Goal: Contribute content: Add original content to the website for others to see

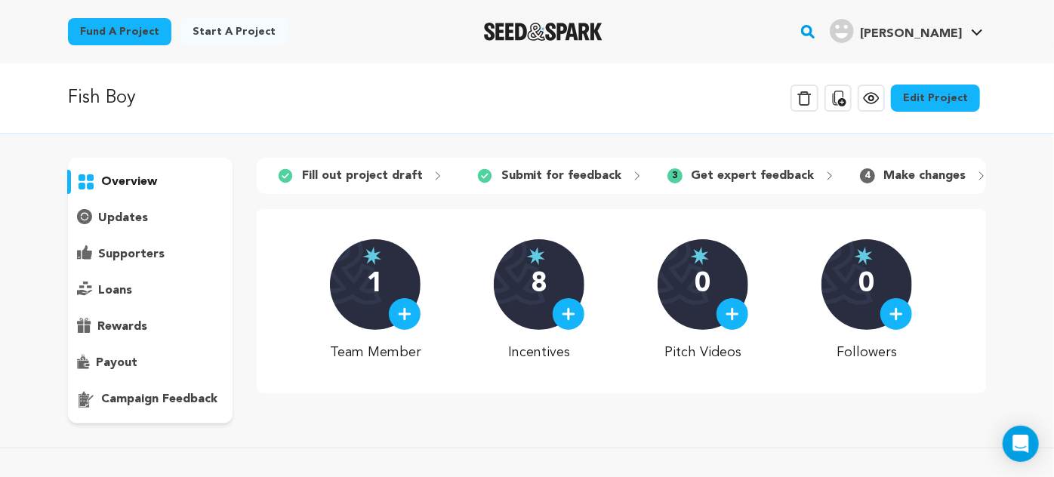
click at [143, 396] on p "campaign feedback" at bounding box center [159, 399] width 116 height 18
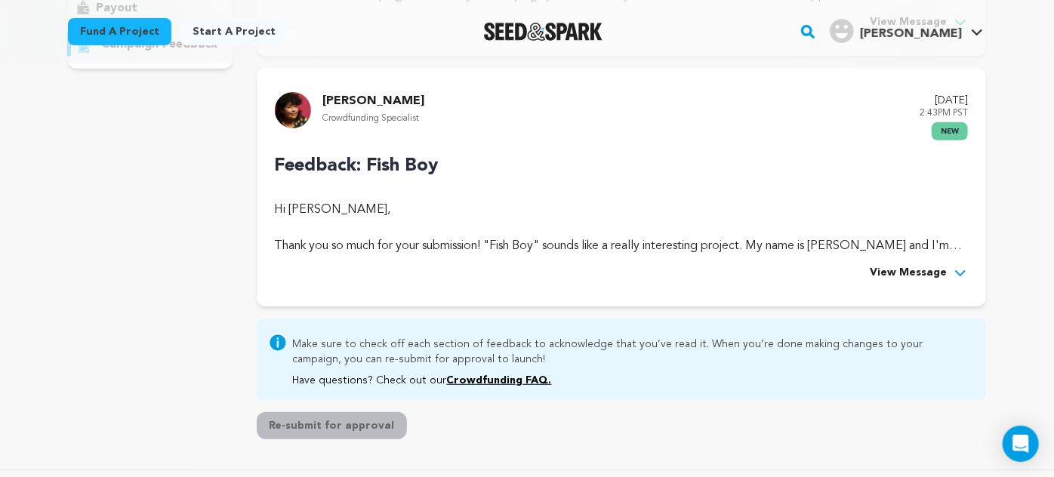
scroll to position [357, 0]
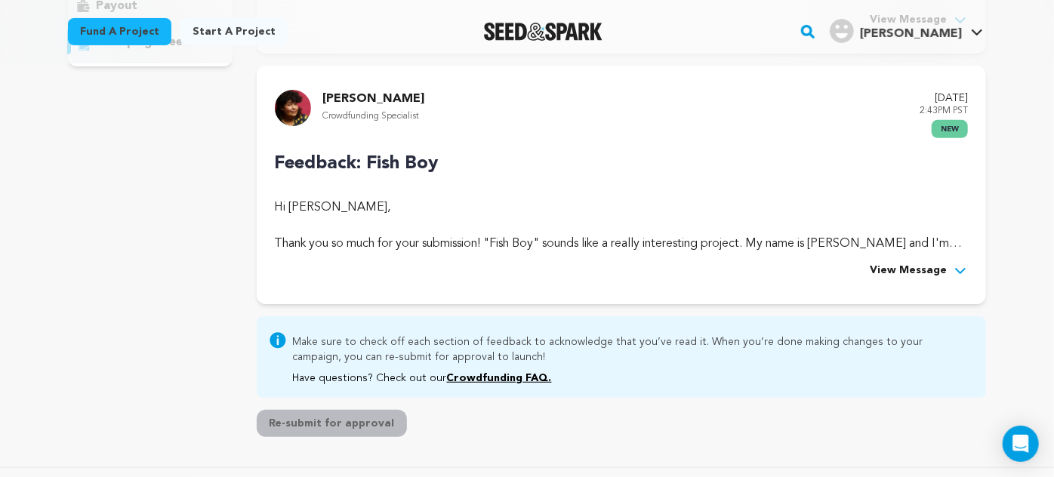
click at [895, 269] on span "View Message" at bounding box center [908, 271] width 77 height 18
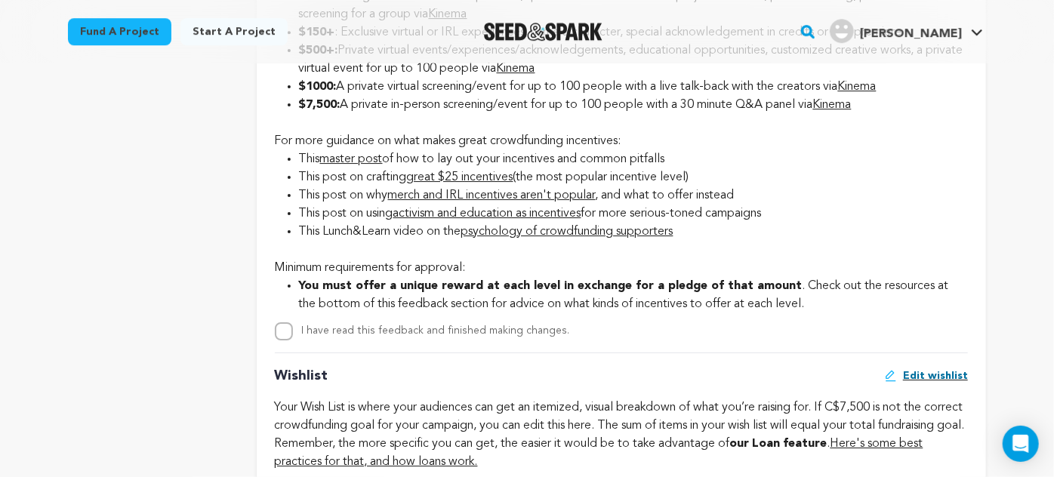
scroll to position [2516, 0]
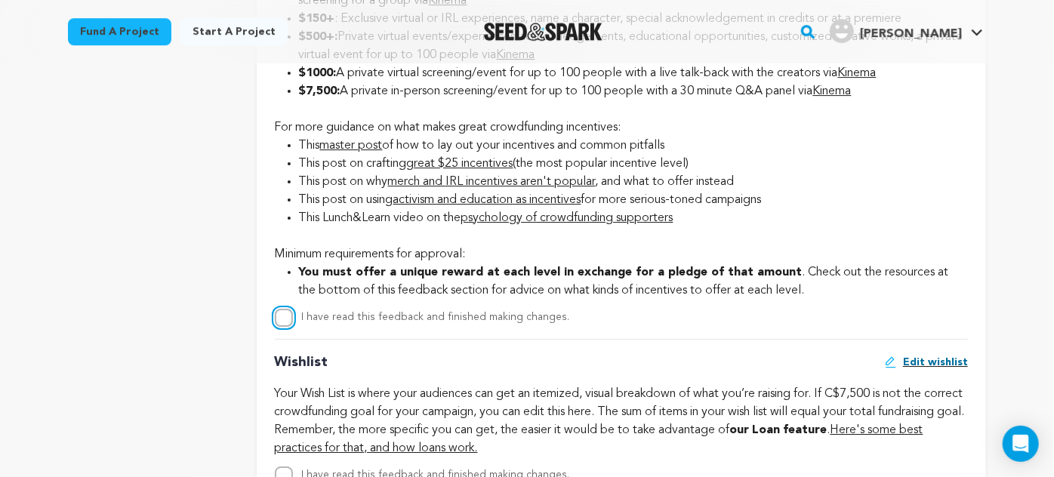
click at [282, 327] on input "I have read this feedback and finished making changes." at bounding box center [284, 318] width 18 height 18
checkbox input "true"
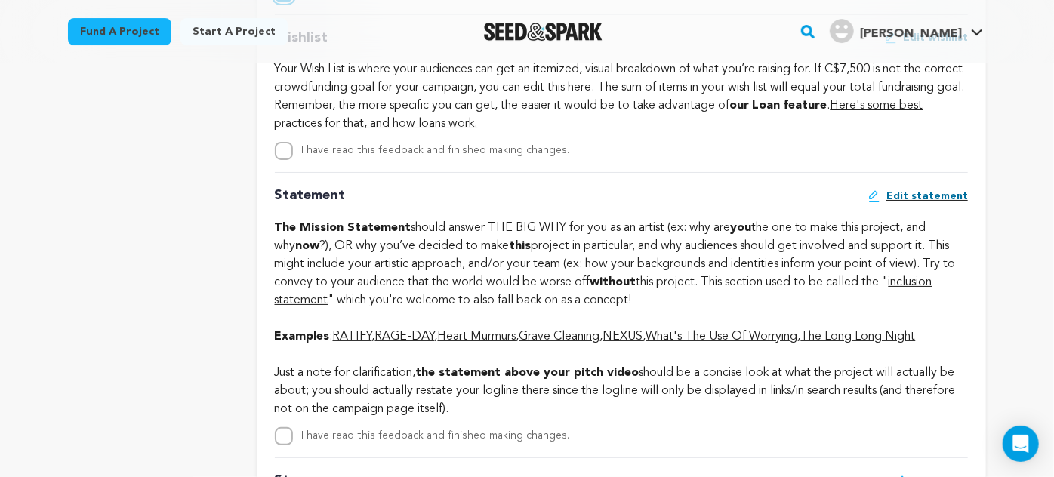
scroll to position [2809, 0]
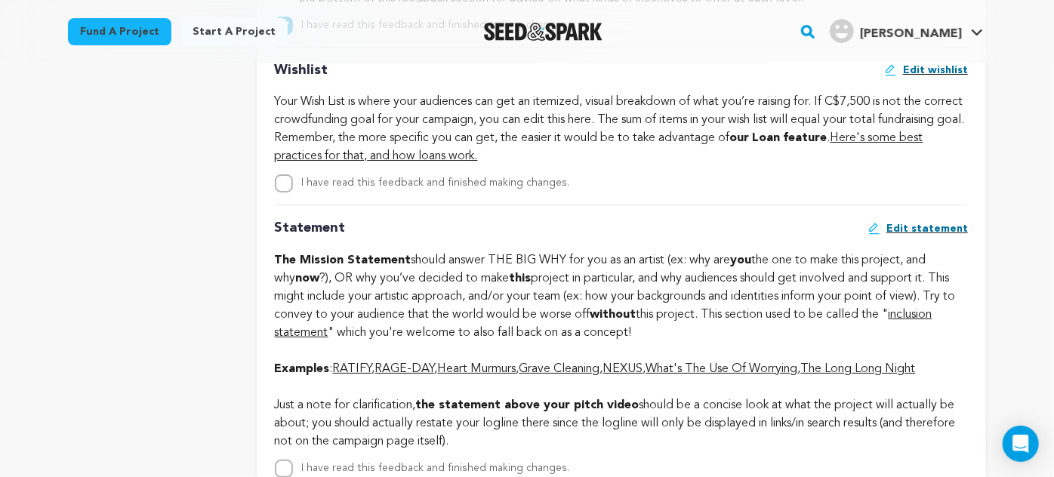
click at [279, 231] on div "Hi joAnne, Thank you so much for your submission! "Fish Boy" sounds like a real…" at bounding box center [621, 2] width 693 height 4535
click at [282, 193] on input "I have read this feedback and finished making changes." at bounding box center [284, 183] width 18 height 18
checkbox input "true"
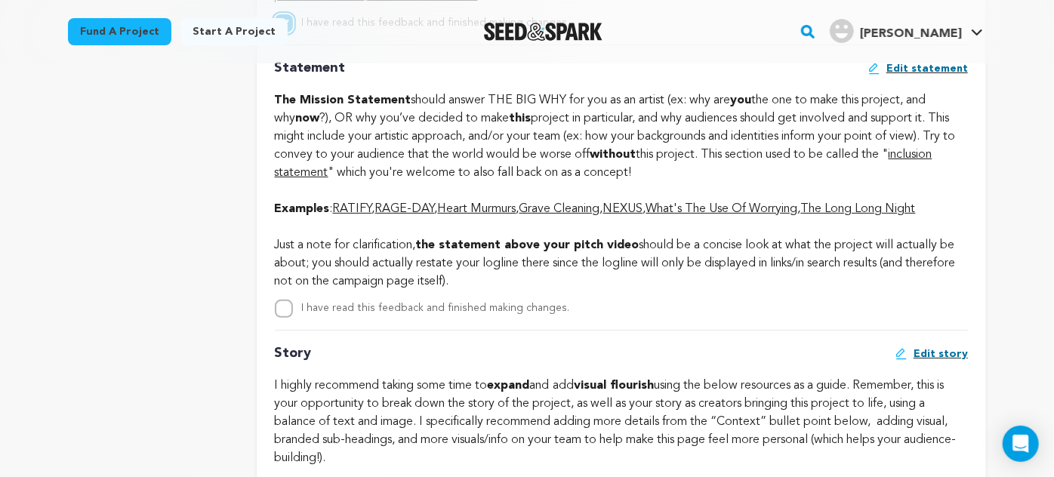
scroll to position [2980, 0]
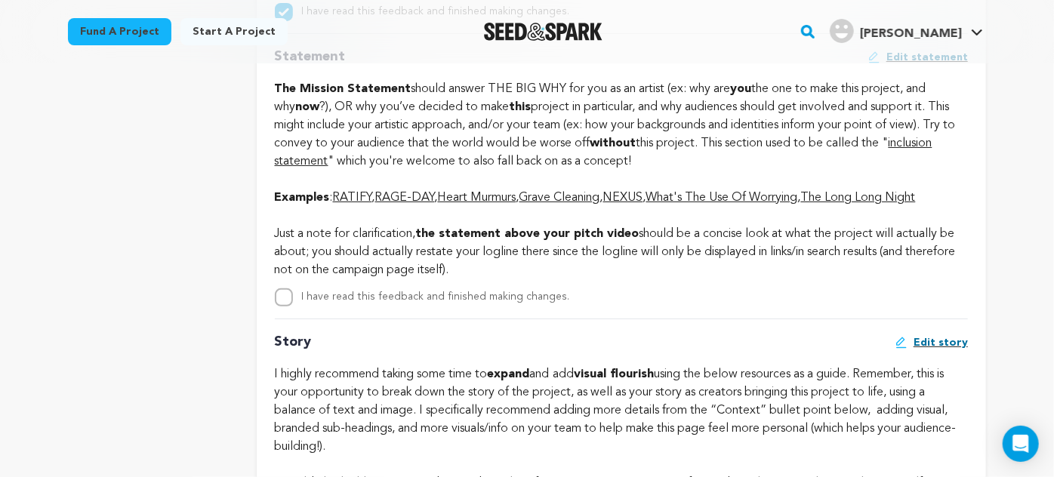
click at [276, 307] on div at bounding box center [284, 297] width 18 height 18
click at [279, 307] on div at bounding box center [284, 297] width 18 height 18
click at [279, 307] on input "I have read this feedback and finished making changes." at bounding box center [284, 297] width 18 height 18
checkbox input "true"
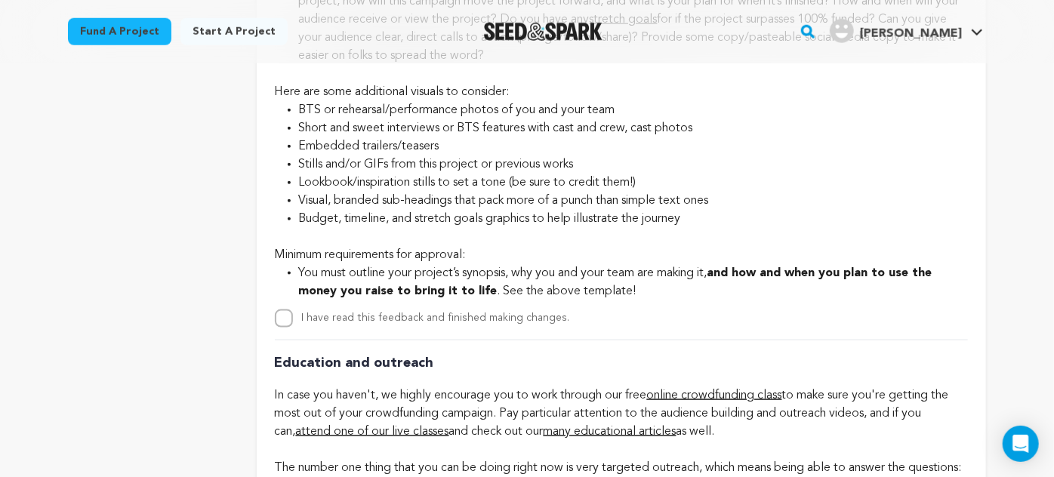
scroll to position [3734, 0]
click at [276, 327] on input "I have read this feedback and finished making changes." at bounding box center [284, 318] width 18 height 18
checkbox input "true"
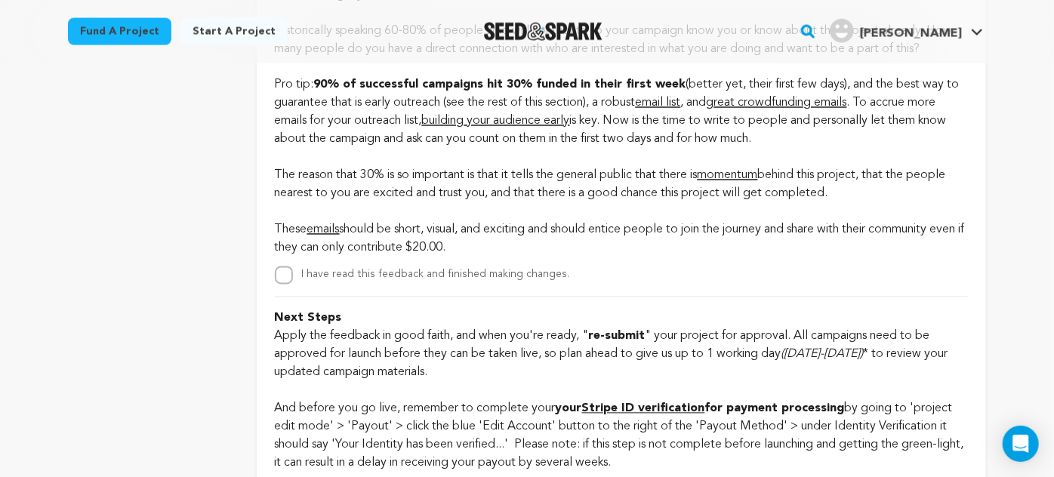
scroll to position [4297, 0]
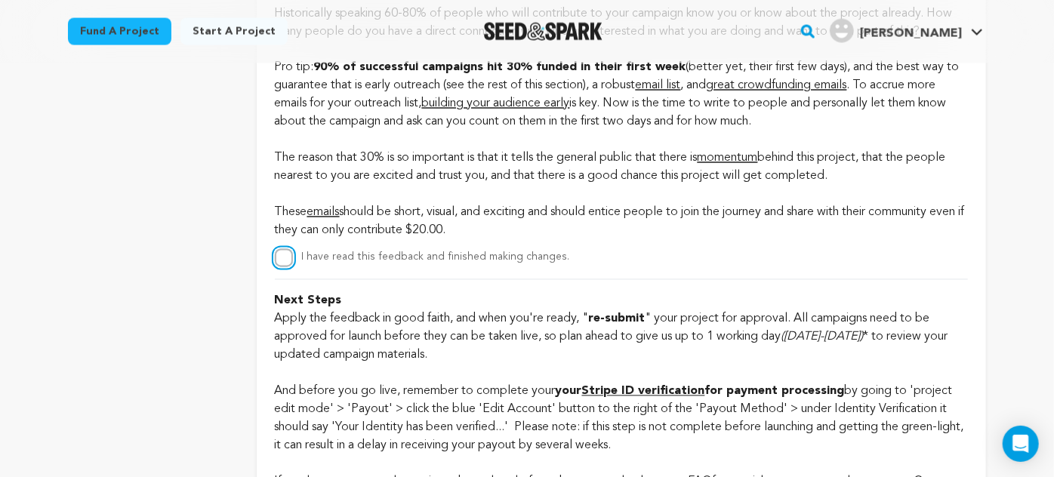
click at [282, 267] on input "I have read this feedback and finished making changes." at bounding box center [284, 258] width 18 height 18
checkbox input "true"
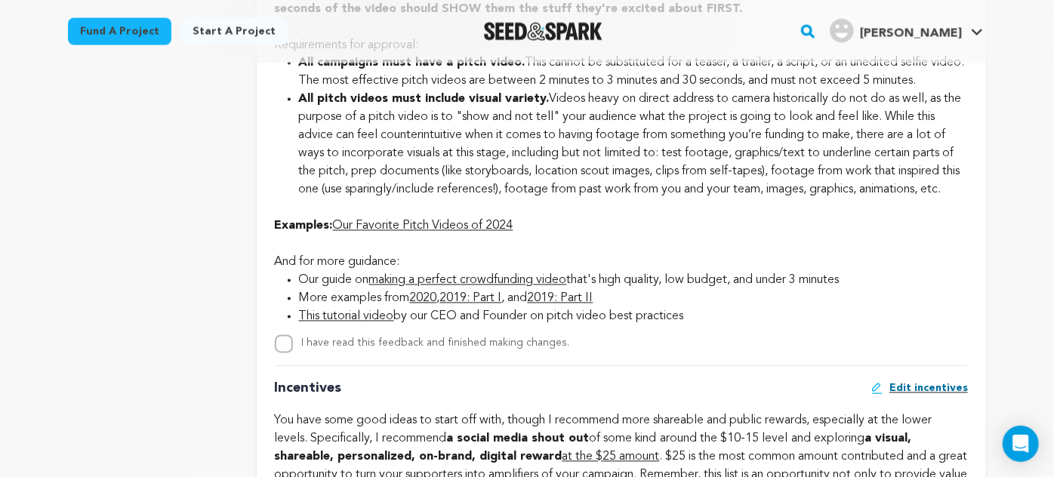
scroll to position [1403, 0]
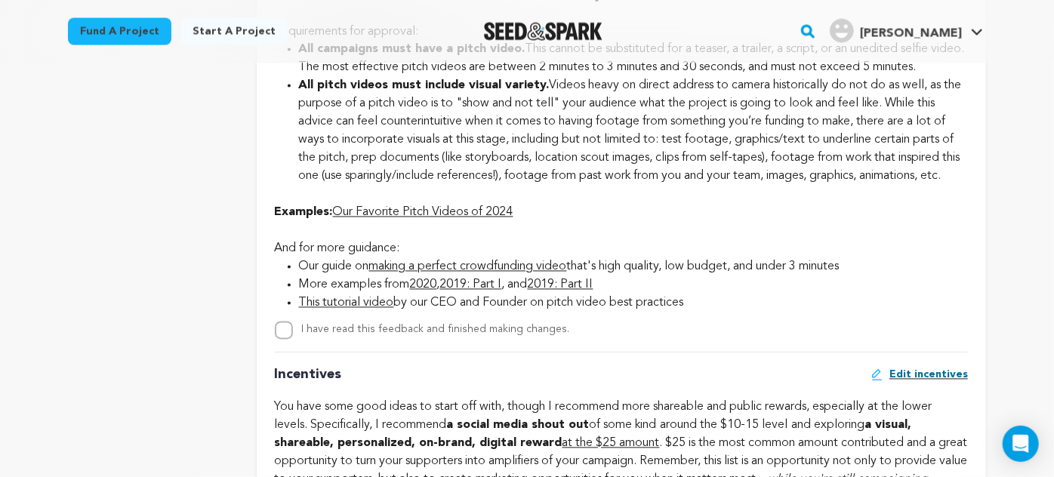
click at [501, 273] on link "making a perfect crowdfunding video" at bounding box center [468, 267] width 198 height 12
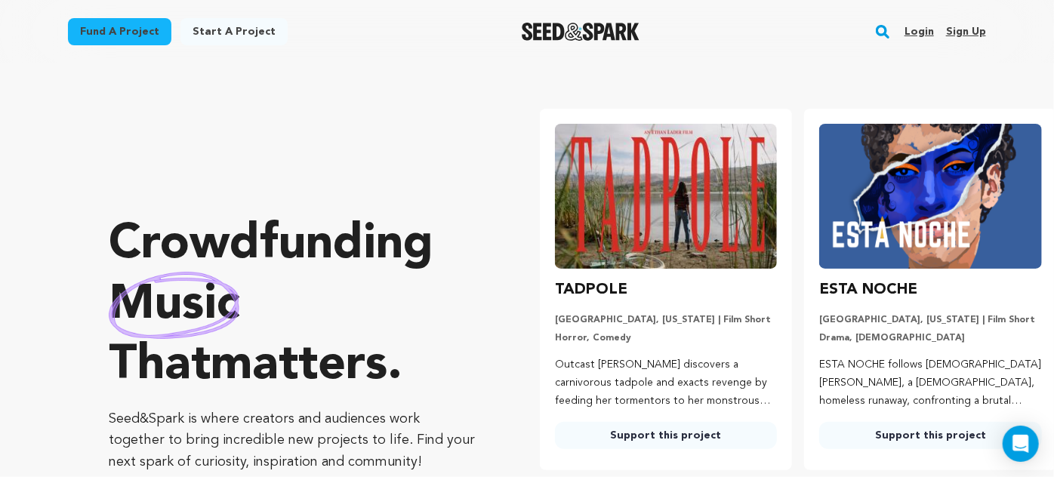
click at [922, 32] on link "Login" at bounding box center [919, 32] width 29 height 24
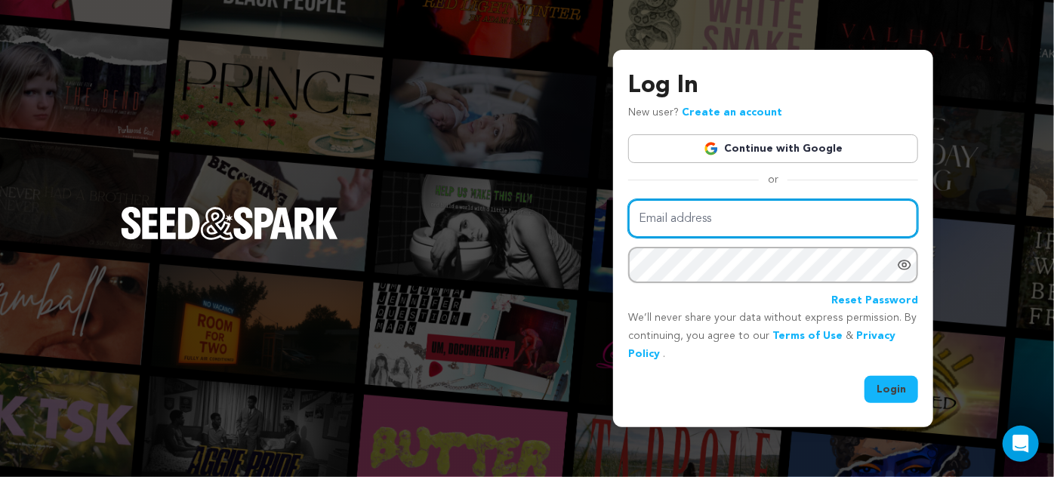
type input "joanne@goodinfluencefilms.com"
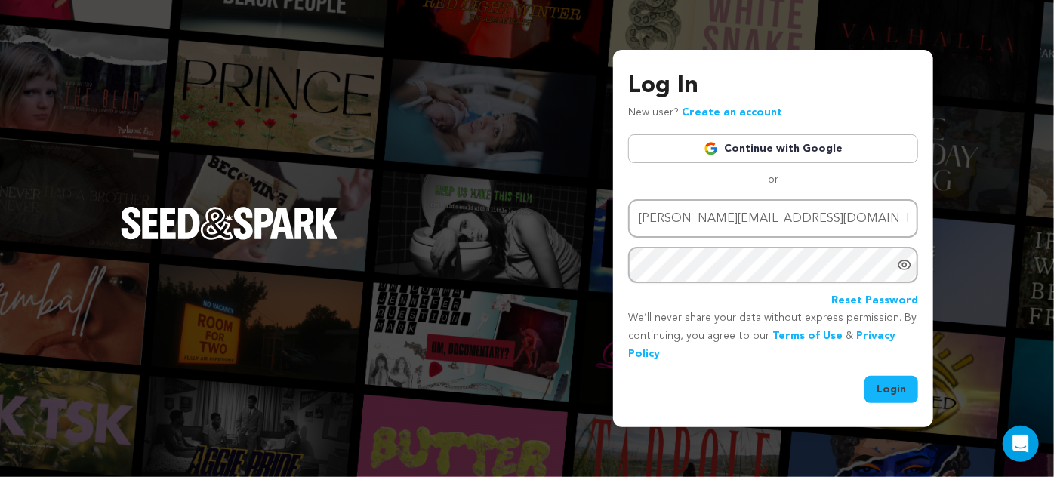
click at [895, 393] on button "Login" at bounding box center [891, 389] width 54 height 27
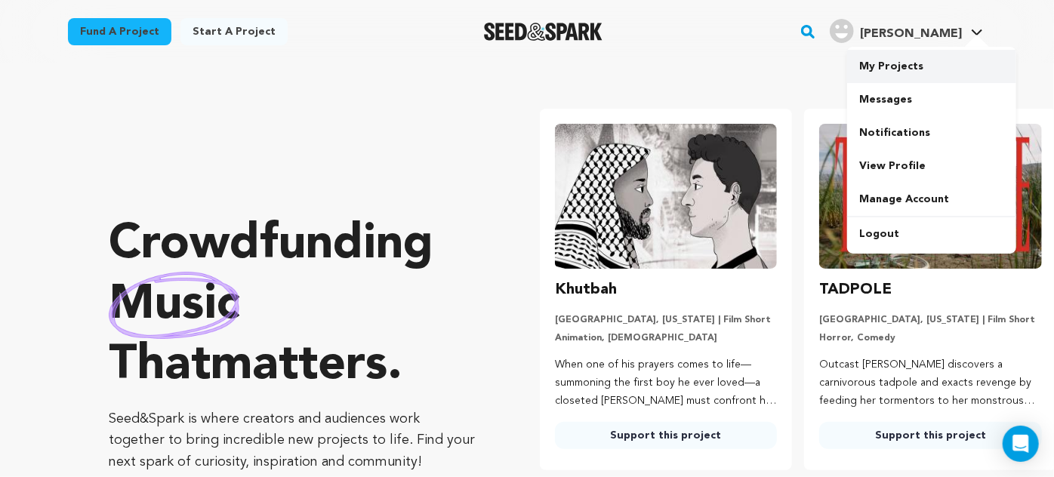
click at [895, 67] on link "My Projects" at bounding box center [931, 66] width 169 height 33
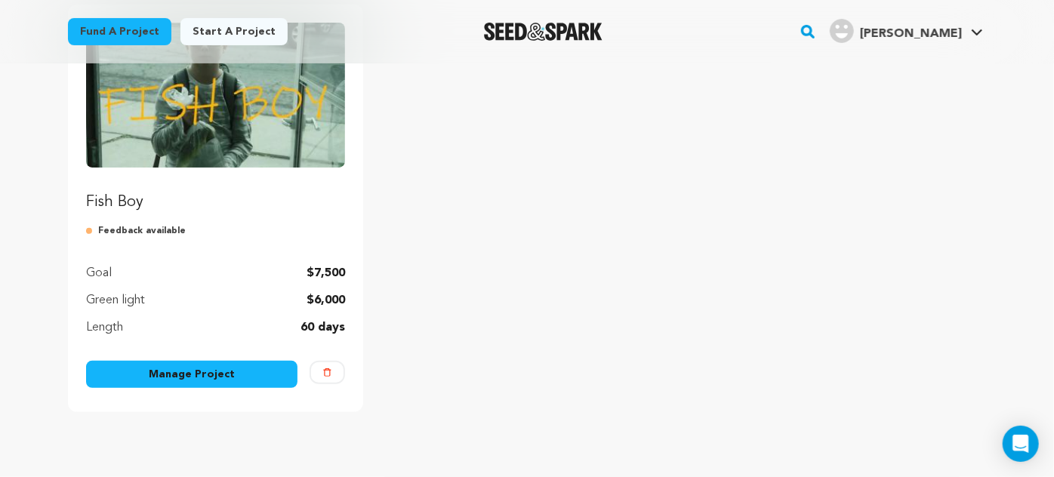
scroll to position [215, 0]
click at [159, 373] on link "Manage Project" at bounding box center [191, 374] width 211 height 27
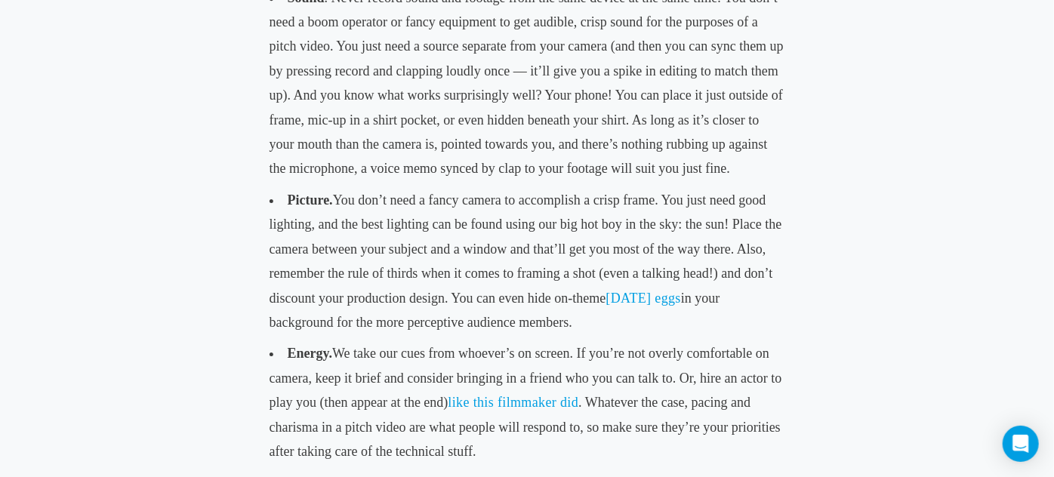
scroll to position [2423, 0]
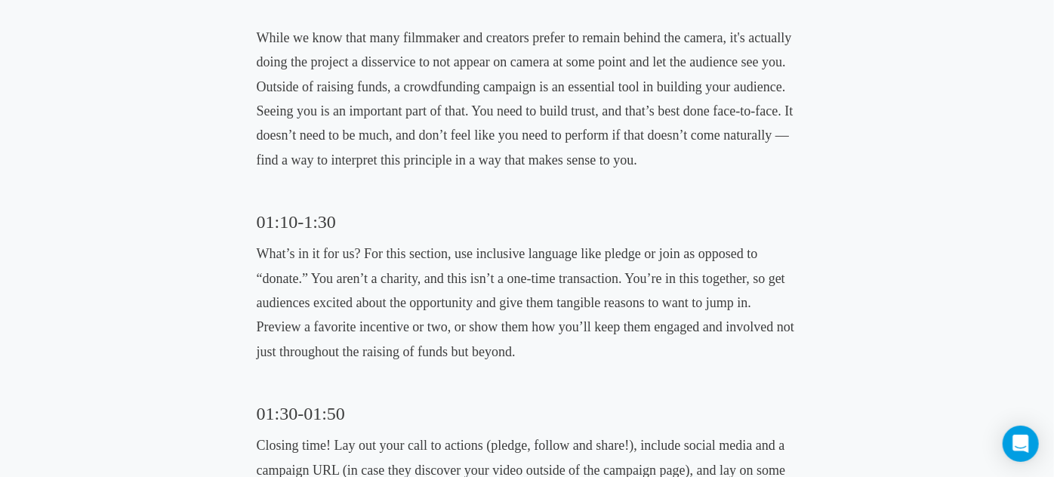
scroll to position [1785, 0]
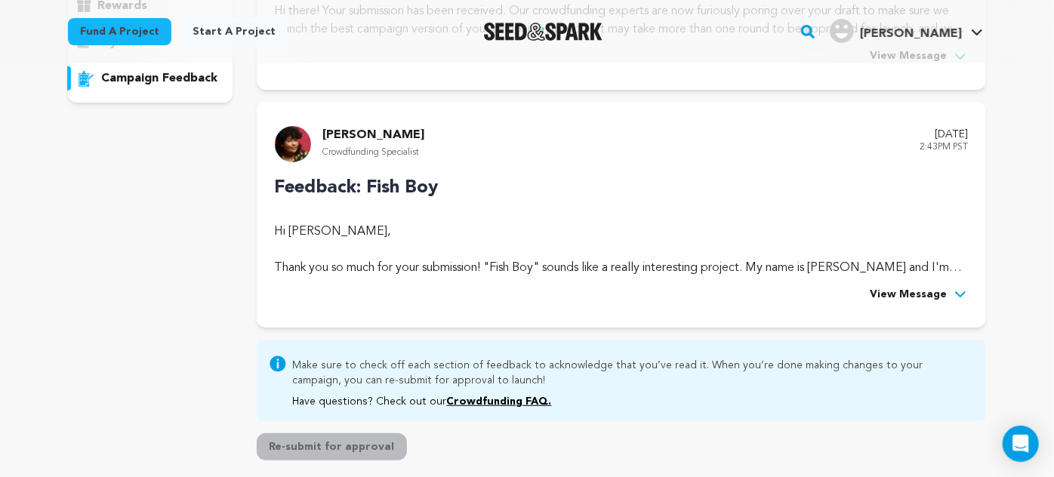
scroll to position [415, 0]
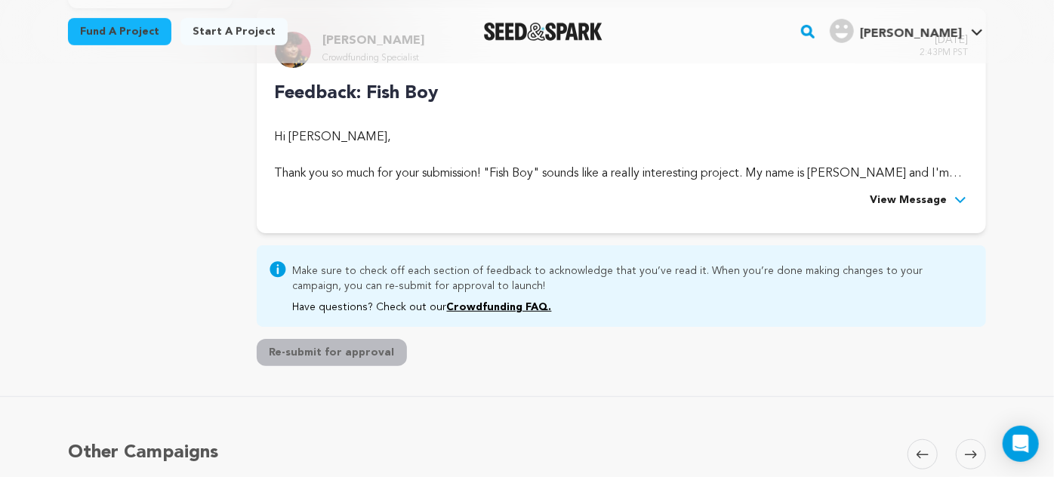
click at [918, 205] on span "View Message" at bounding box center [908, 201] width 77 height 18
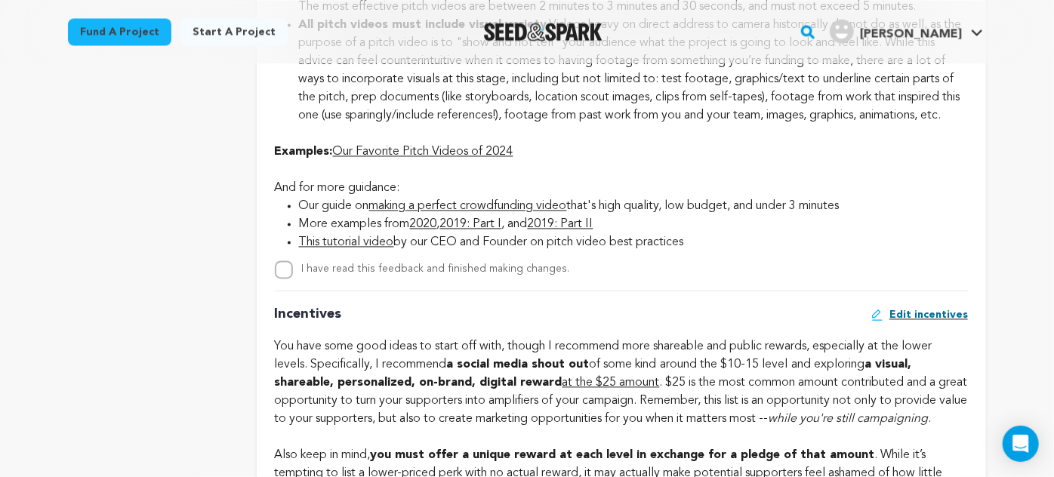
scroll to position [1455, 0]
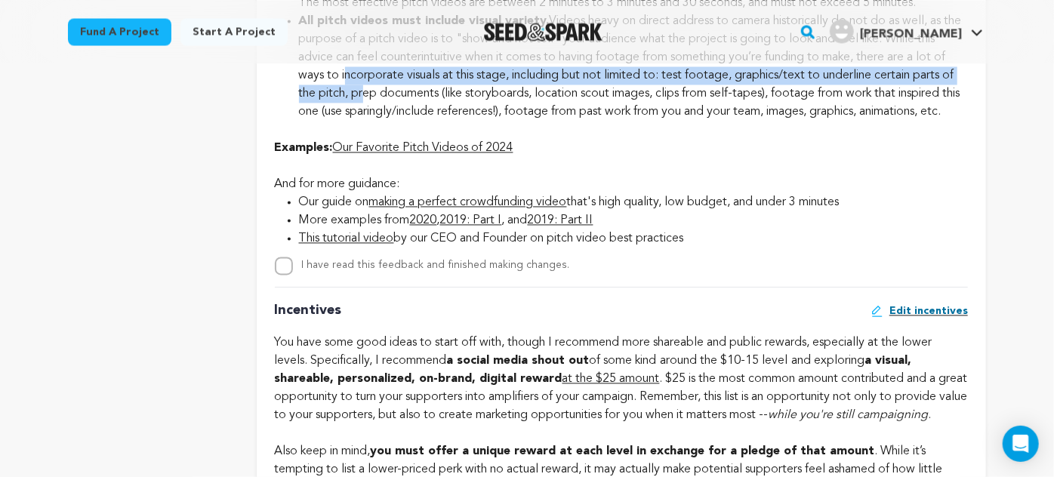
drag, startPoint x: 342, startPoint y: 69, endPoint x: 359, endPoint y: 88, distance: 25.1
click at [359, 88] on li "All pitch videos must include visual variety. Videos heavy on direct address to…" at bounding box center [633, 66] width 669 height 109
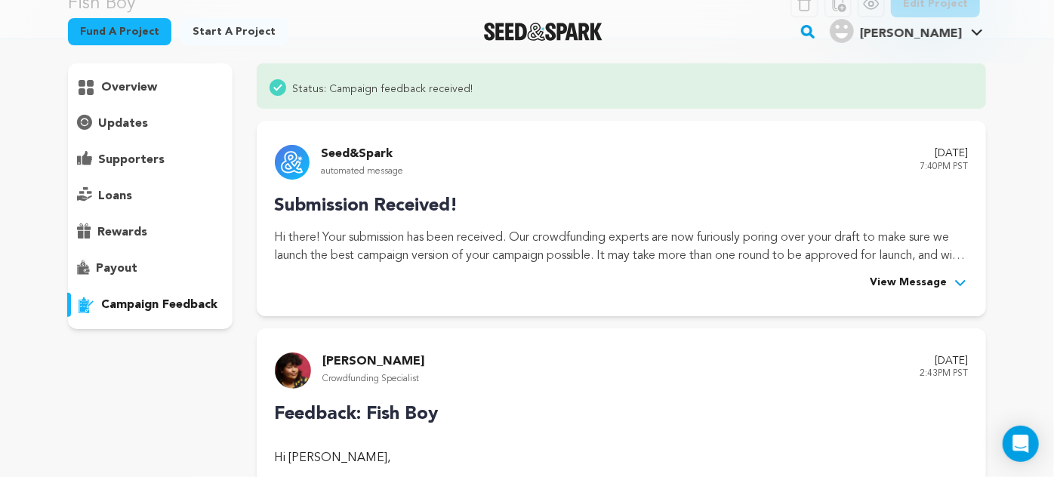
scroll to position [92, 0]
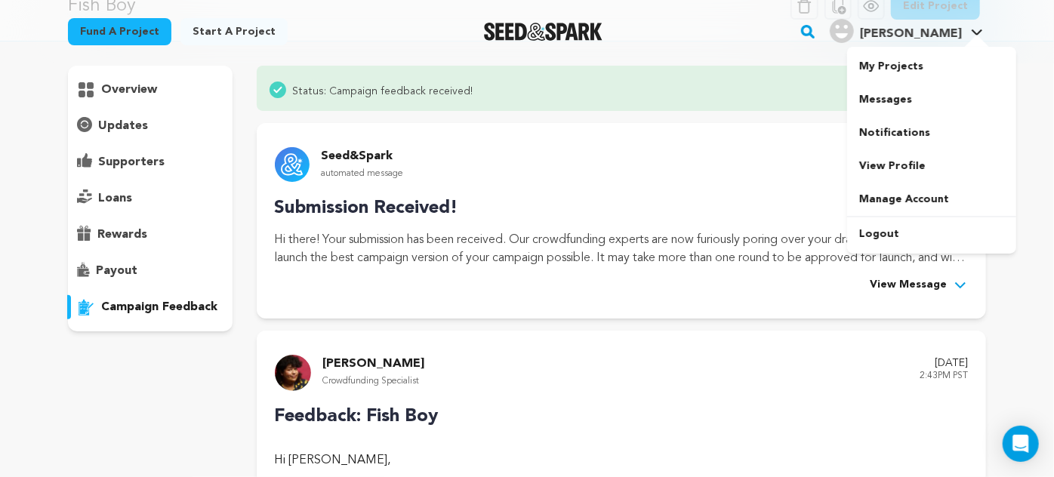
click at [951, 36] on span "[PERSON_NAME]" at bounding box center [911, 34] width 102 height 12
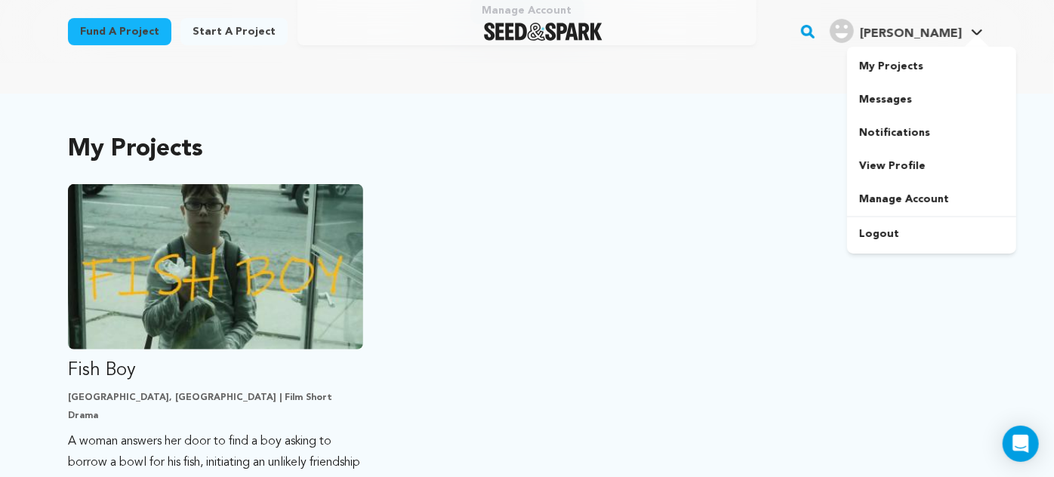
scroll to position [264, 0]
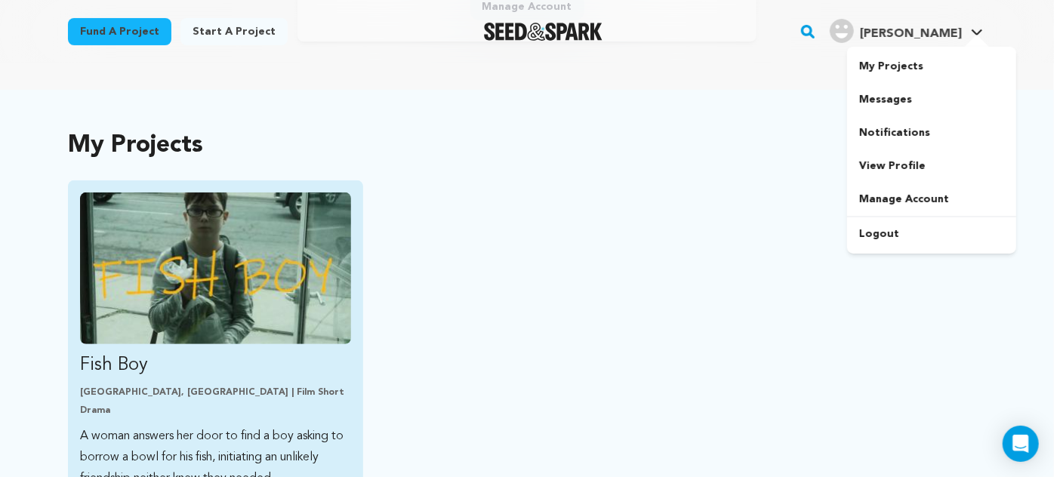
click at [237, 291] on img "Fund Fish Boy" at bounding box center [215, 269] width 271 height 152
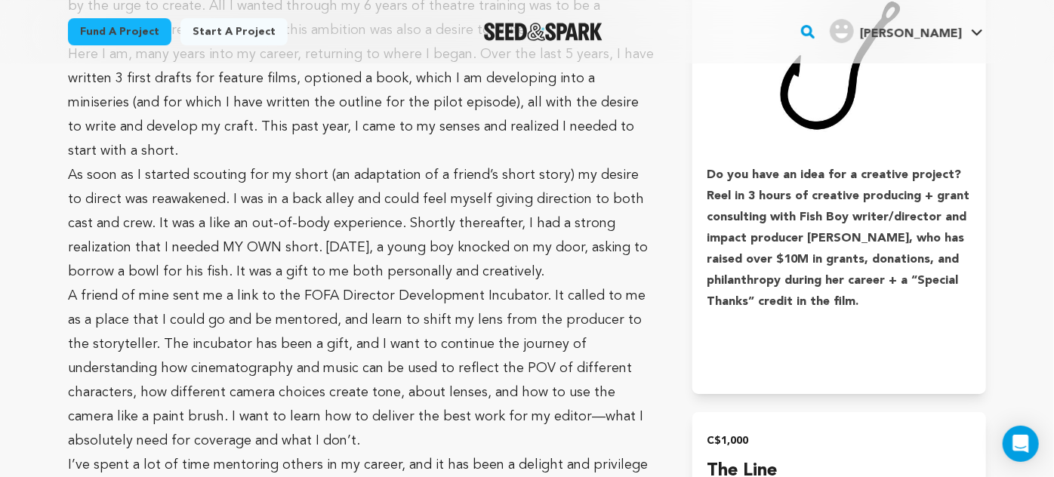
scroll to position [2708, 0]
click at [646, 126] on p "Here I am, many years into my career, returning to where I began. Over the last…" at bounding box center [362, 103] width 588 height 121
click at [644, 126] on p "Here I am, many years into my career, returning to where I began. Over the last…" at bounding box center [362, 103] width 588 height 121
click at [646, 124] on p "Here I am, many years into my career, returning to where I began. Over the last…" at bounding box center [362, 103] width 588 height 121
click at [625, 130] on p "Here I am, many years into my career, returning to where I began. Over the last…" at bounding box center [362, 103] width 588 height 121
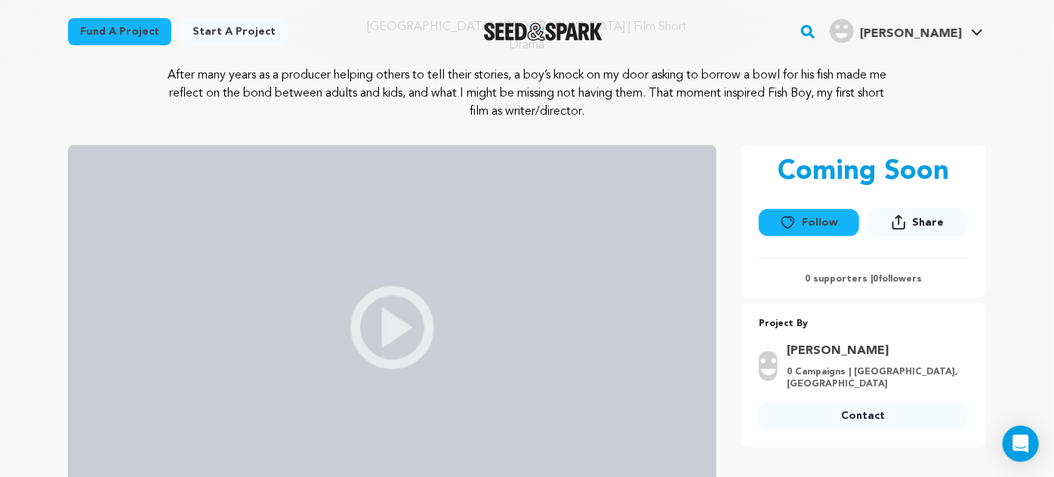
scroll to position [0, 0]
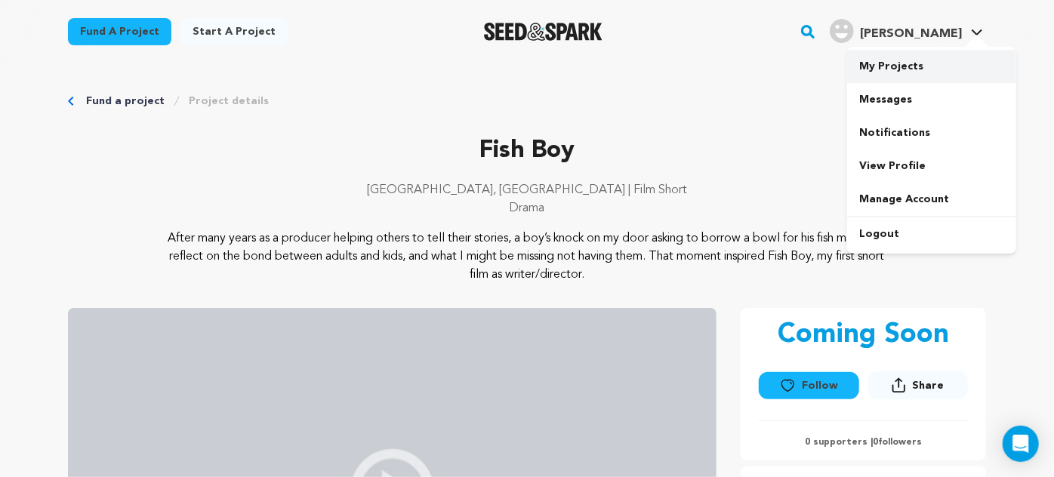
click at [902, 73] on link "My Projects" at bounding box center [931, 66] width 169 height 33
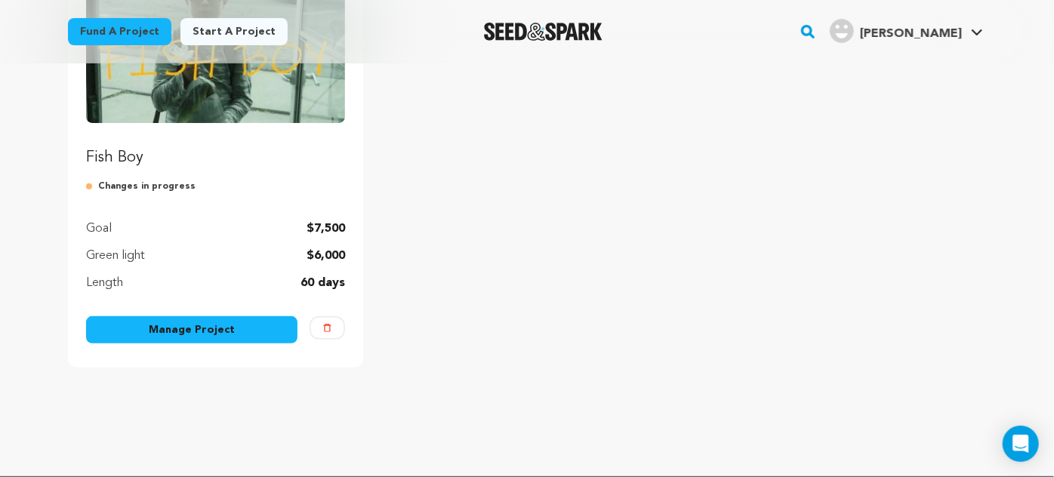
scroll to position [262, 0]
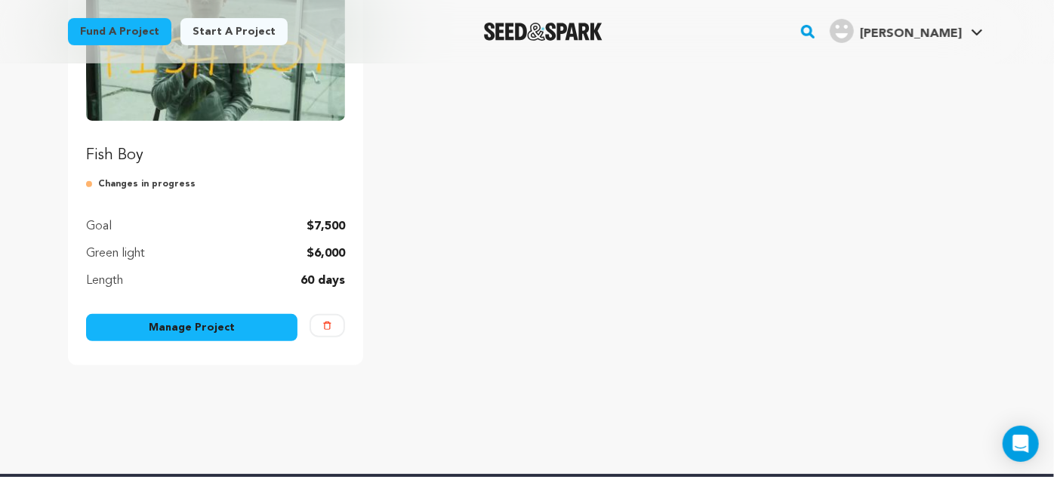
click at [199, 331] on link "Manage Project" at bounding box center [191, 327] width 211 height 27
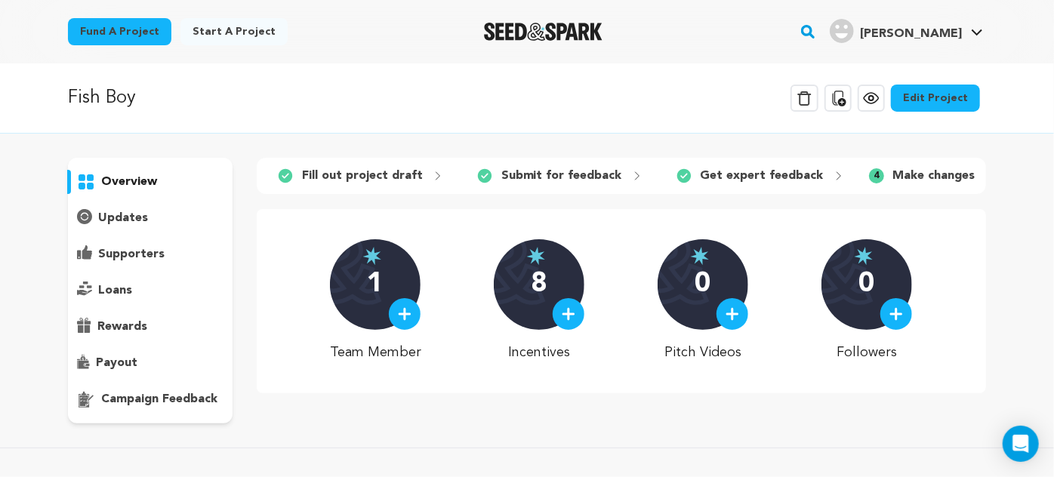
click at [368, 176] on p "Fill out project draft" at bounding box center [362, 176] width 121 height 18
click at [932, 99] on link "Edit Project" at bounding box center [935, 98] width 89 height 27
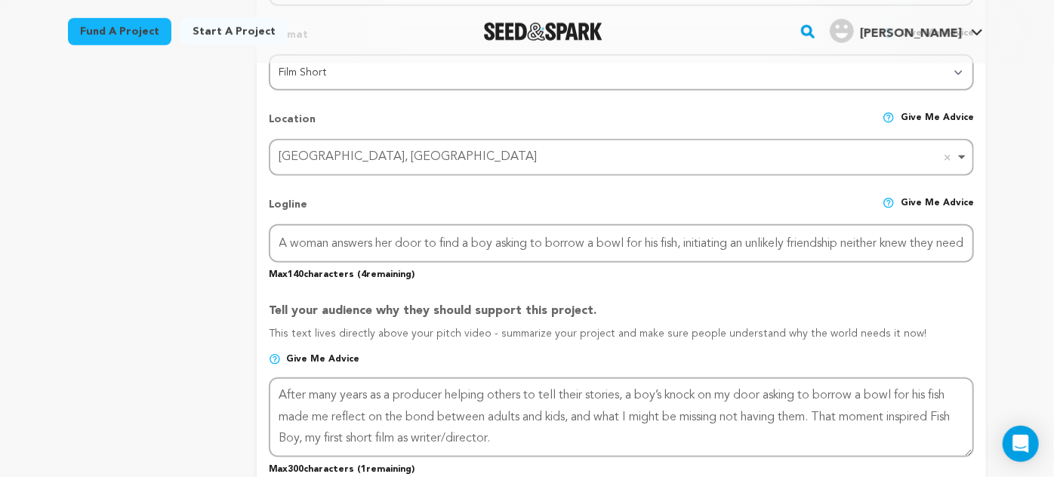
scroll to position [645, 0]
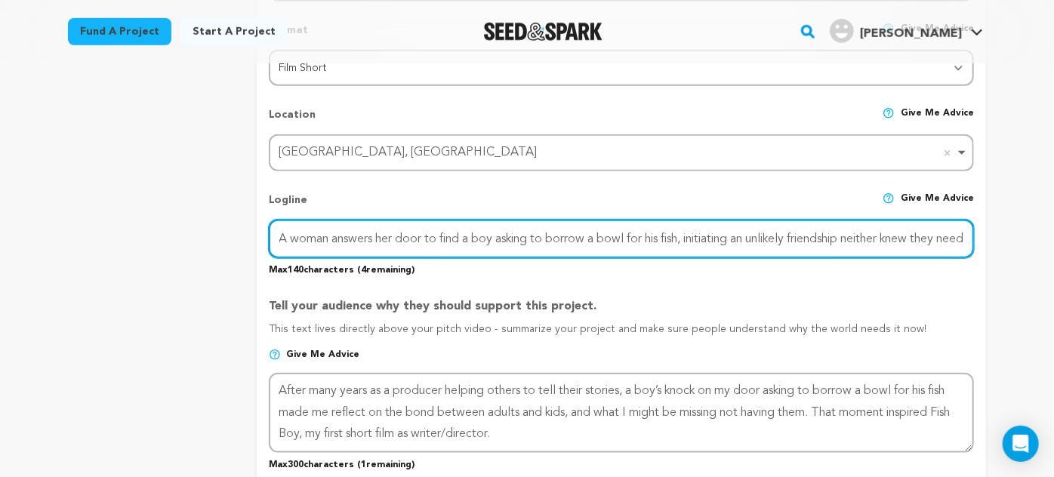
click at [901, 239] on input "A woman answers her door to find a boy asking to borrow a bowl for his fish, in…" at bounding box center [621, 239] width 705 height 39
click at [540, 231] on input "A woman answers her door to find a boy asking to borrow a bowl for his fish, in…" at bounding box center [621, 239] width 705 height 39
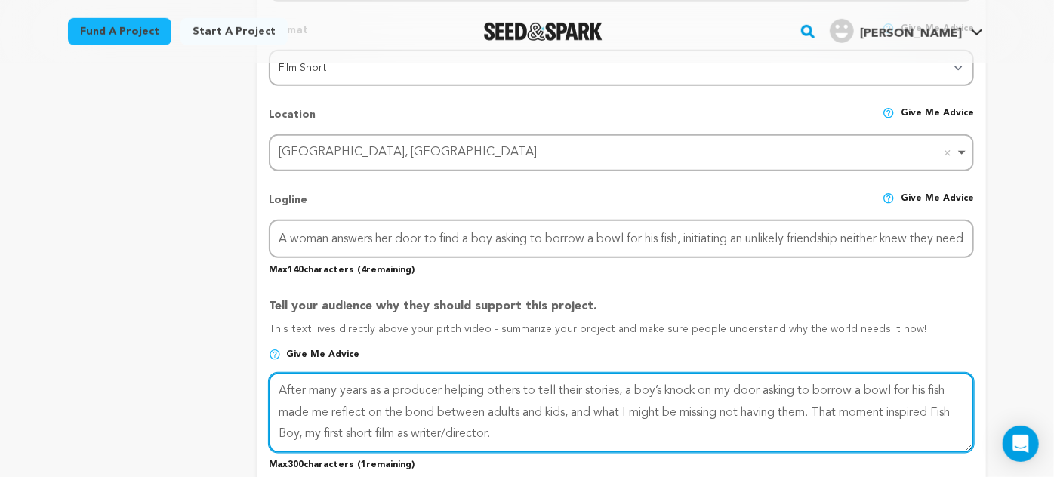
click at [535, 400] on textarea at bounding box center [621, 413] width 705 height 80
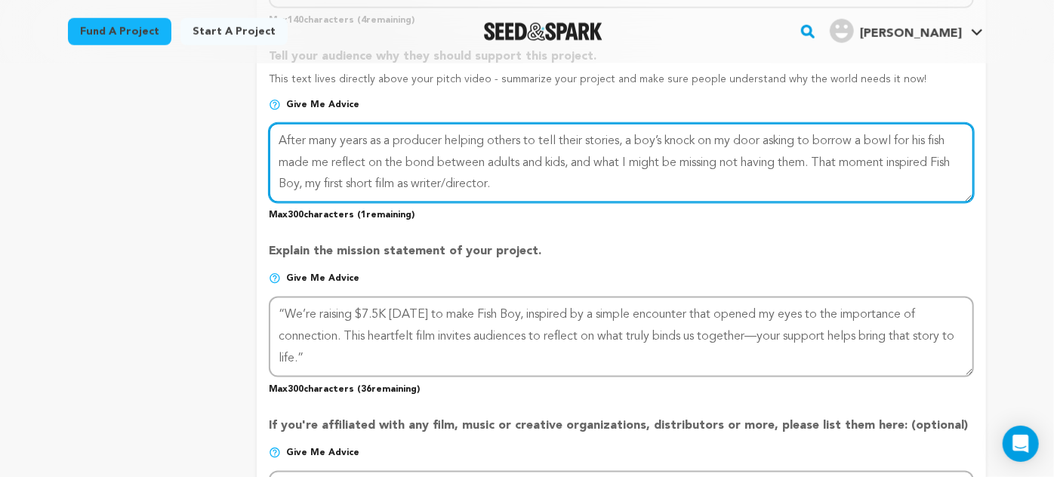
scroll to position [911, 0]
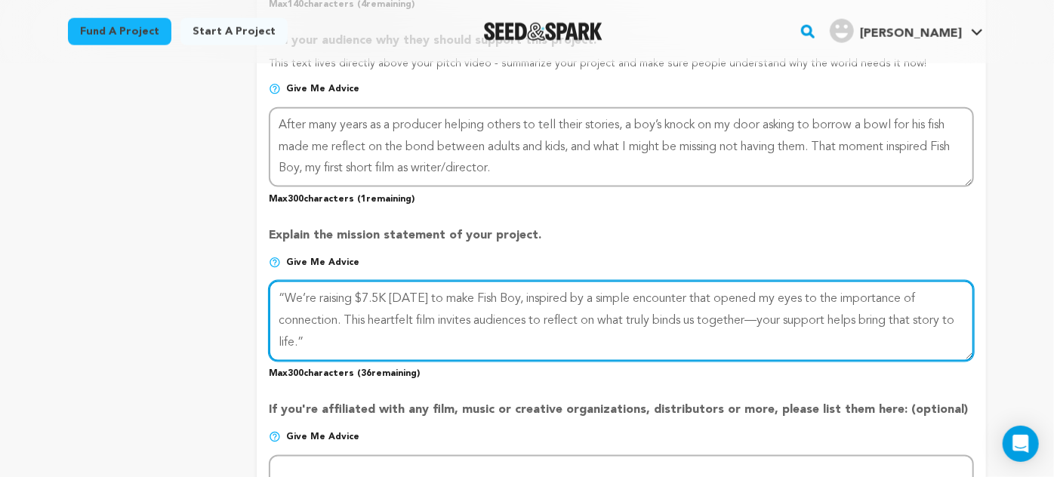
click at [382, 287] on textarea at bounding box center [621, 321] width 705 height 80
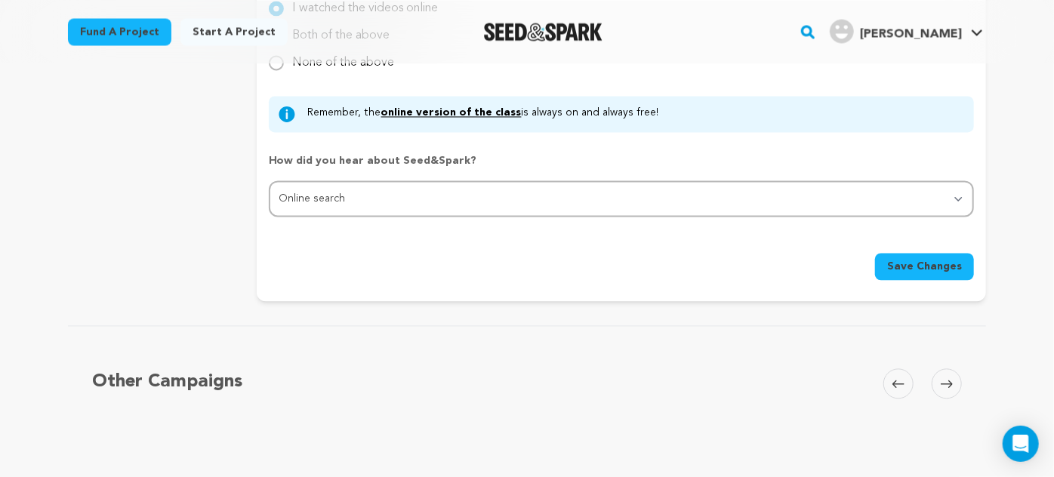
scroll to position [1548, 0]
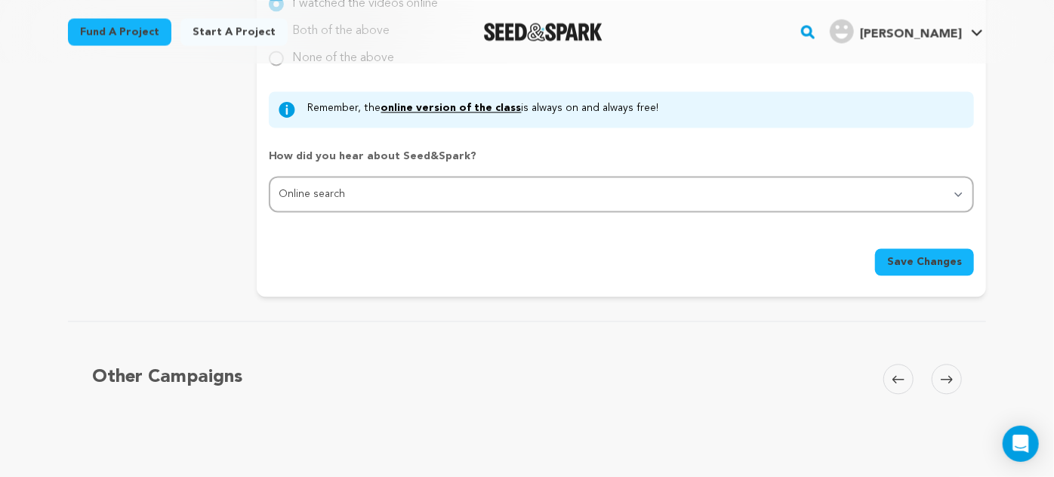
type textarea "“We’re raising $8K [DATE] to make Fish Boy, inspired by a simple encounter that…"
click at [929, 254] on span "Save Changes" at bounding box center [924, 261] width 75 height 15
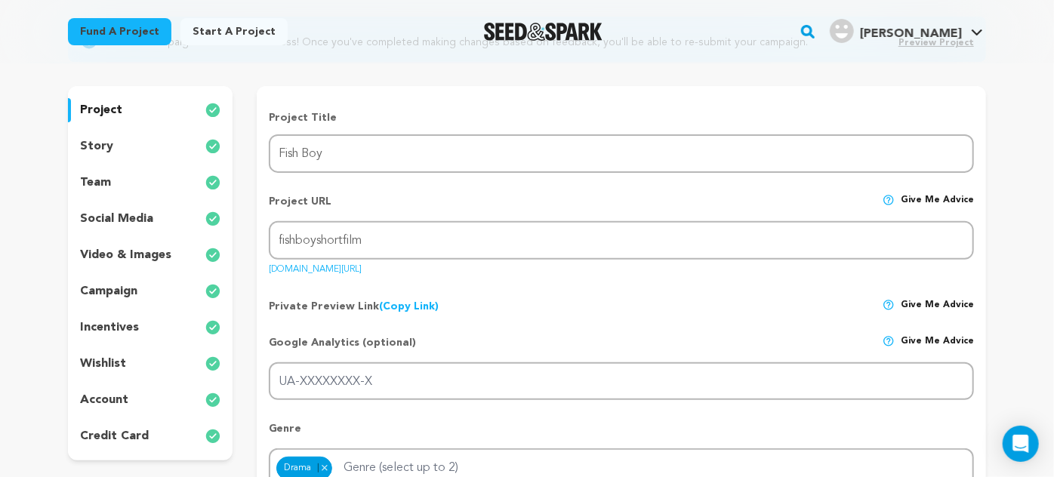
scroll to position [162, 0]
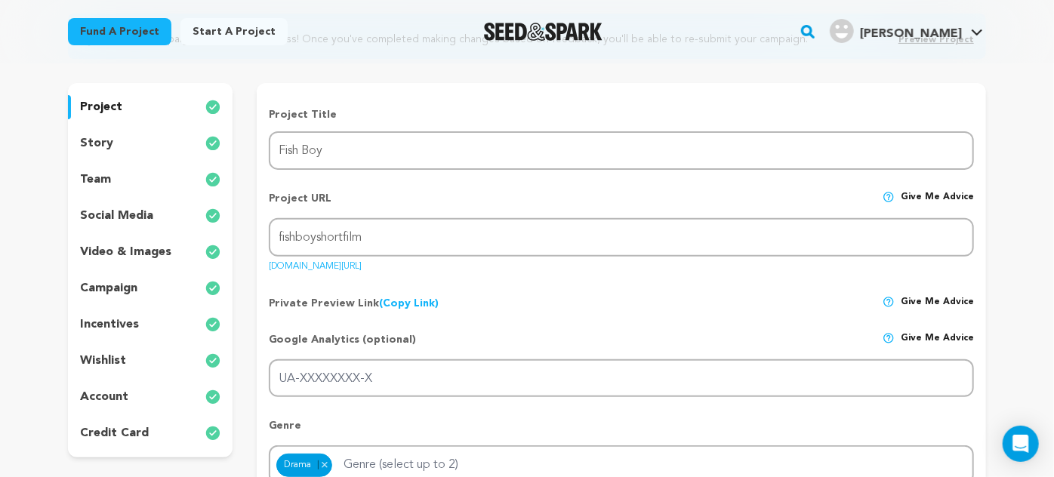
click at [106, 359] on p "wishlist" at bounding box center [103, 361] width 46 height 18
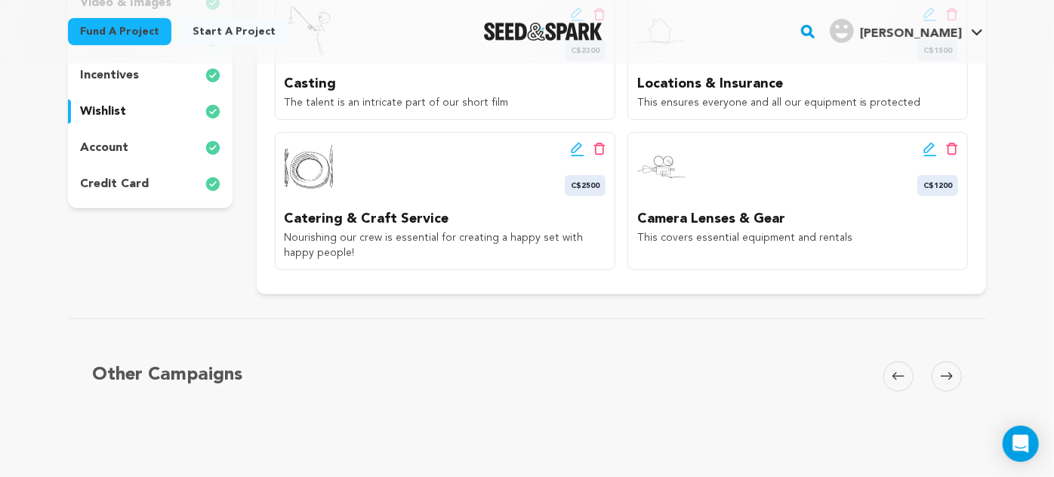
scroll to position [413, 0]
click at [926, 146] on icon at bounding box center [930, 147] width 14 height 15
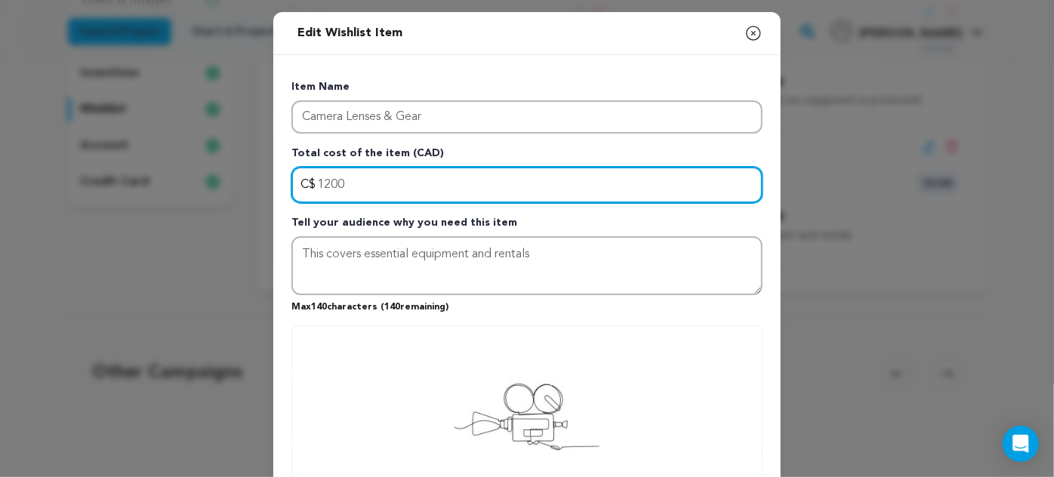
click at [329, 177] on input "1200" at bounding box center [526, 185] width 471 height 36
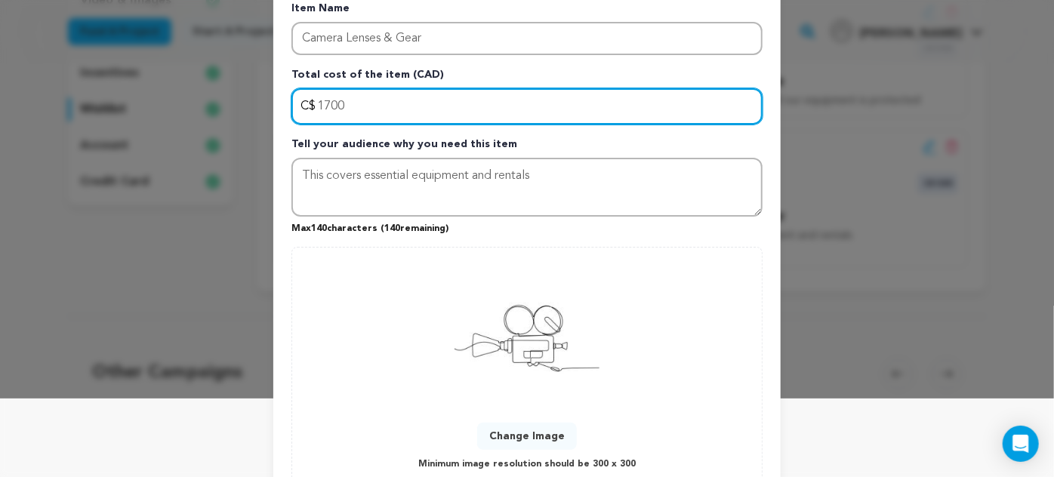
scroll to position [186, 0]
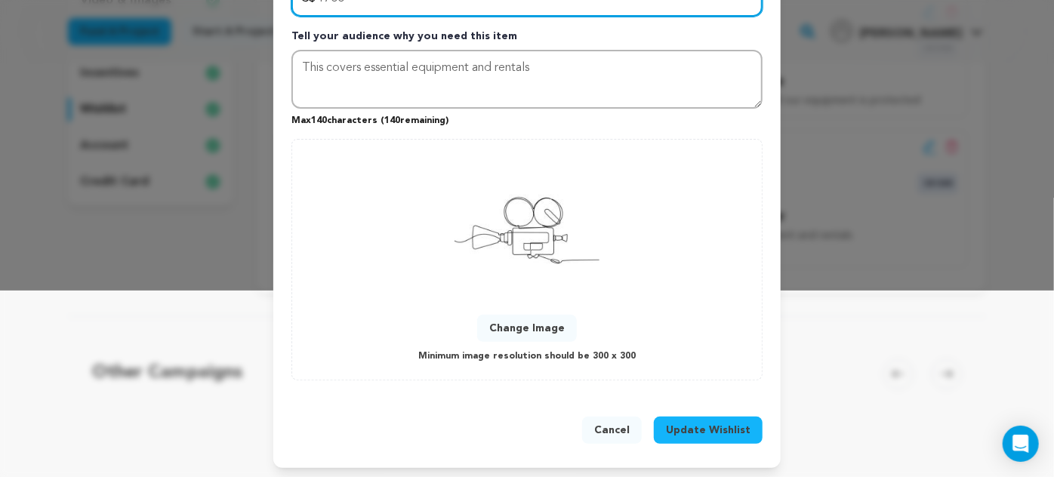
type input "1700"
click at [726, 423] on span "Update Wishlist" at bounding box center [708, 430] width 85 height 15
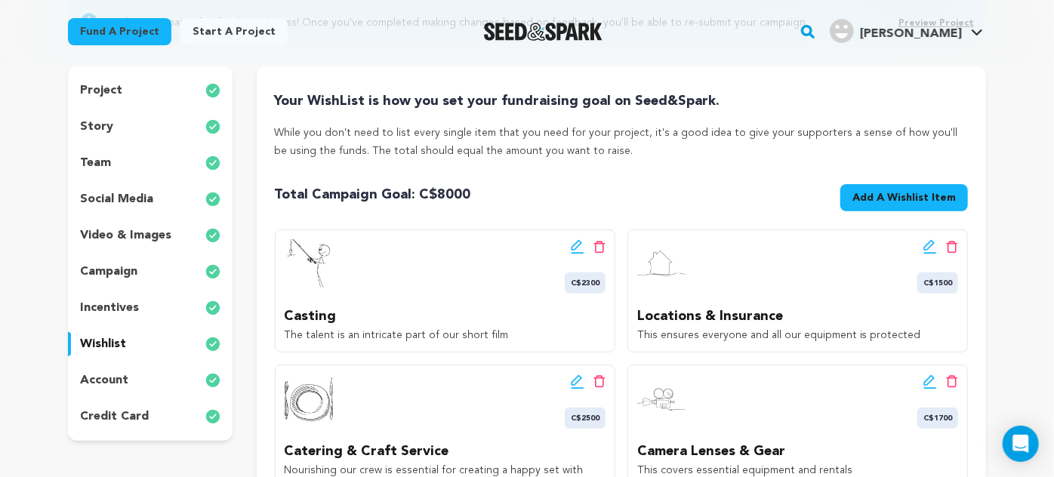
scroll to position [172, 0]
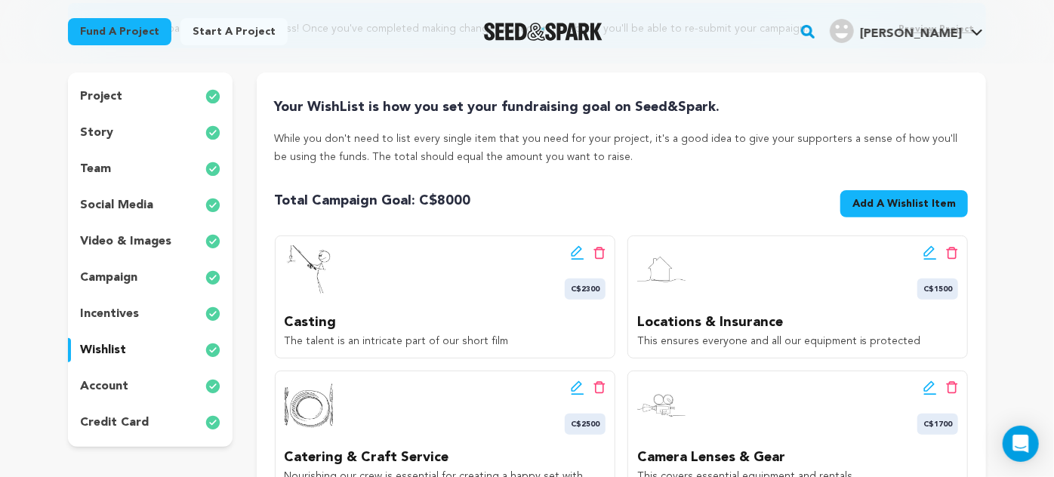
click at [100, 168] on p "team" at bounding box center [95, 169] width 31 height 18
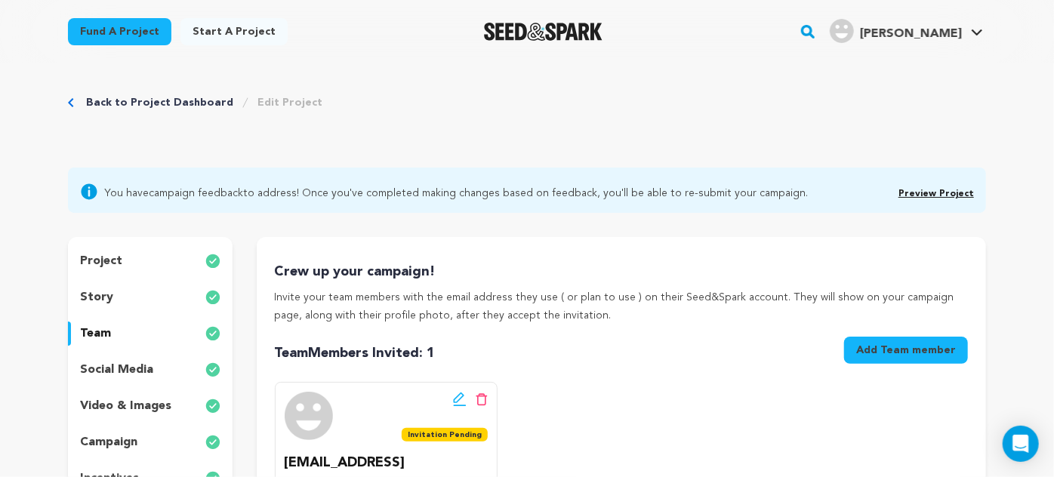
scroll to position [6, 0]
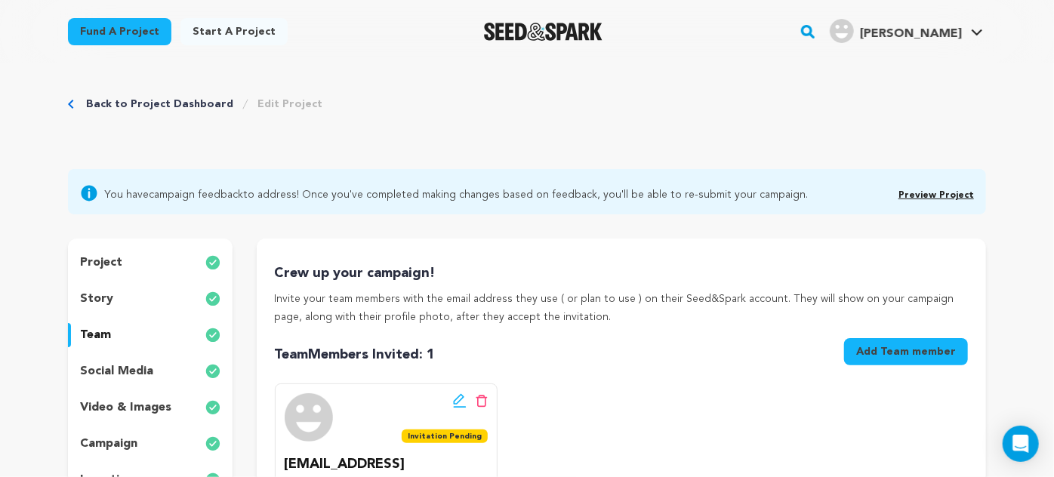
click at [107, 263] on p "project" at bounding box center [101, 263] width 42 height 18
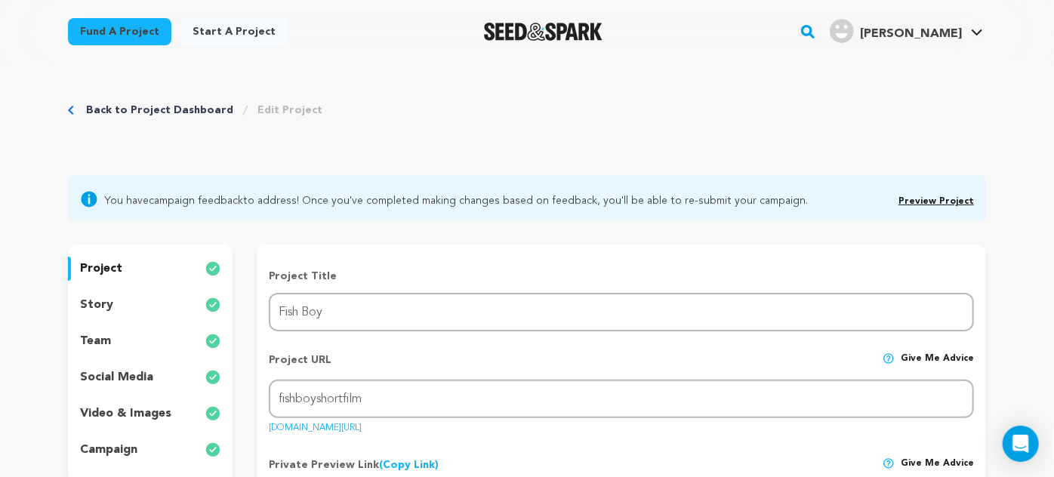
click at [180, 111] on link "Back to Project Dashboard" at bounding box center [159, 110] width 147 height 15
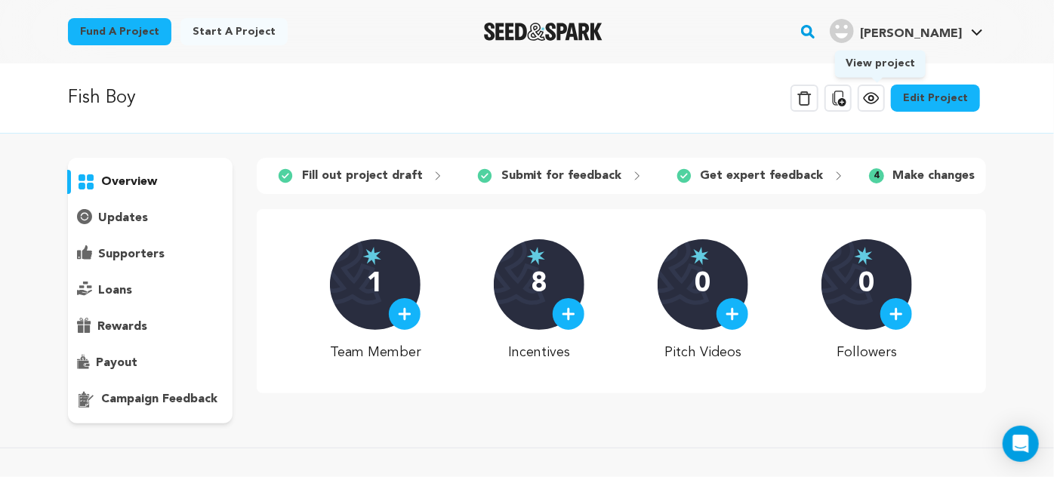
click at [880, 94] on icon at bounding box center [871, 98] width 18 height 18
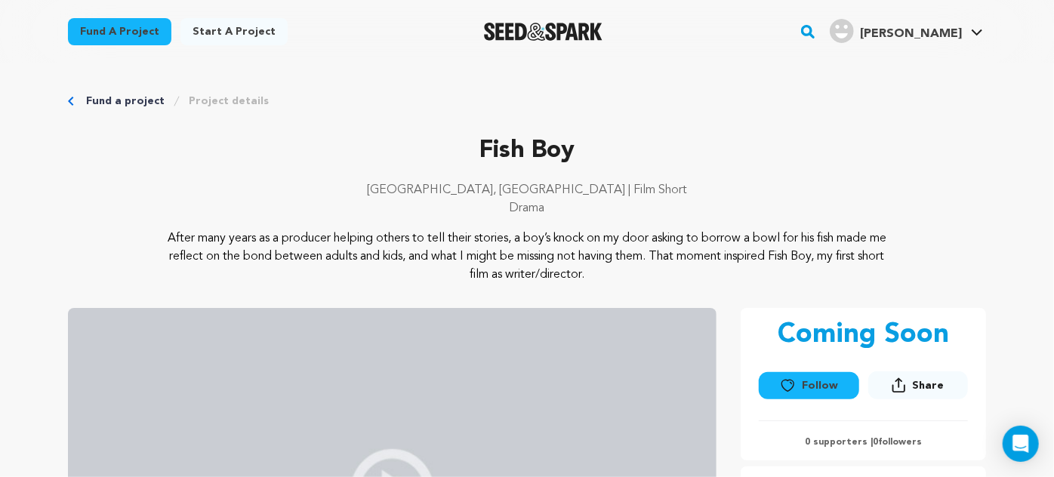
click at [111, 101] on link "Fund a project" at bounding box center [125, 101] width 79 height 15
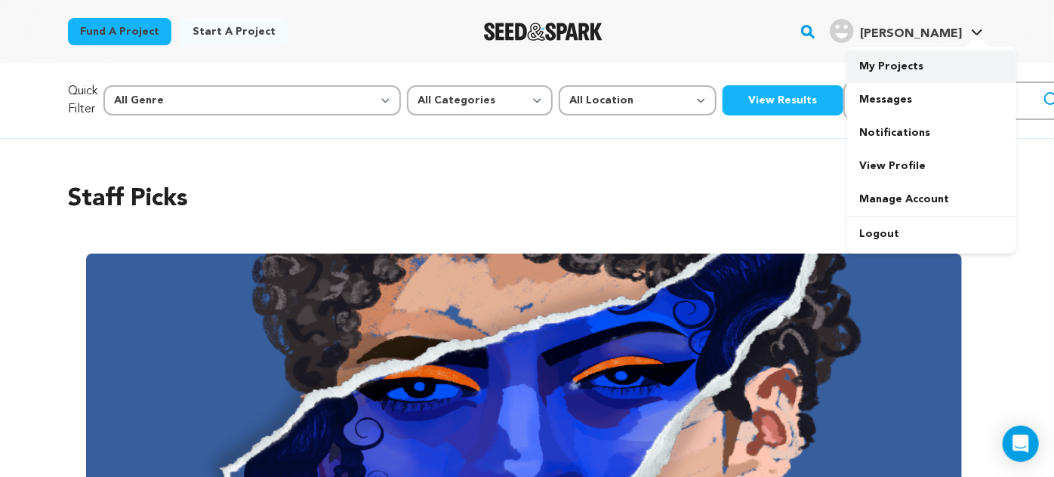
click at [908, 66] on link "My Projects" at bounding box center [931, 66] width 169 height 33
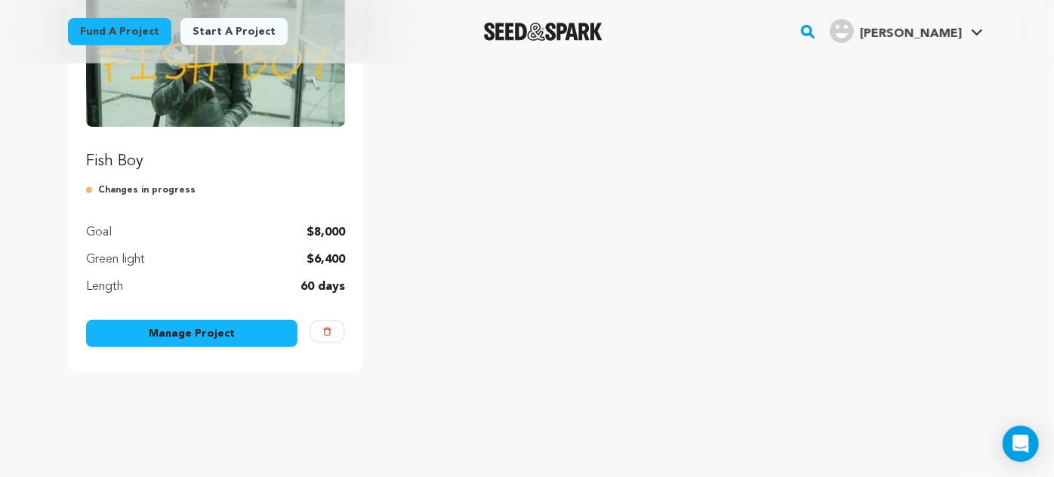
scroll to position [276, 0]
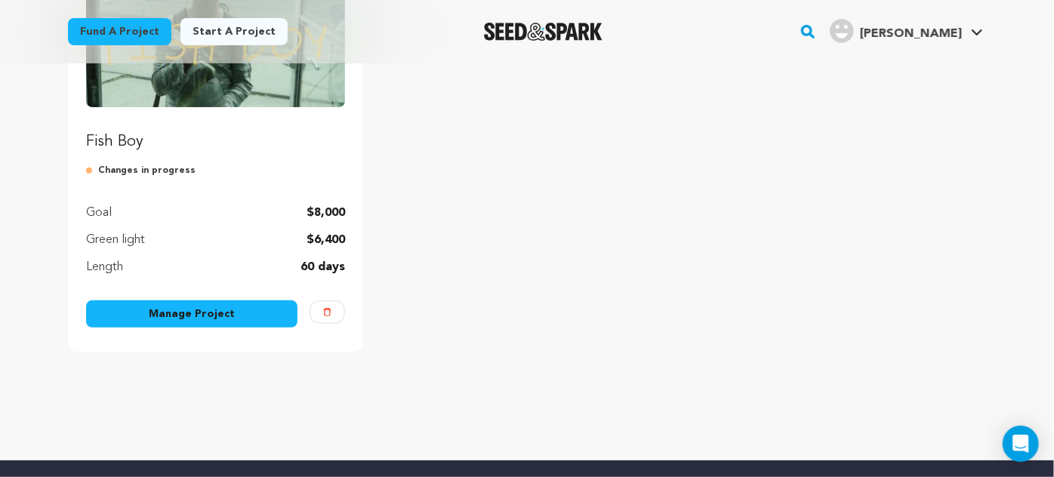
click at [224, 310] on link "Manage Project" at bounding box center [191, 313] width 211 height 27
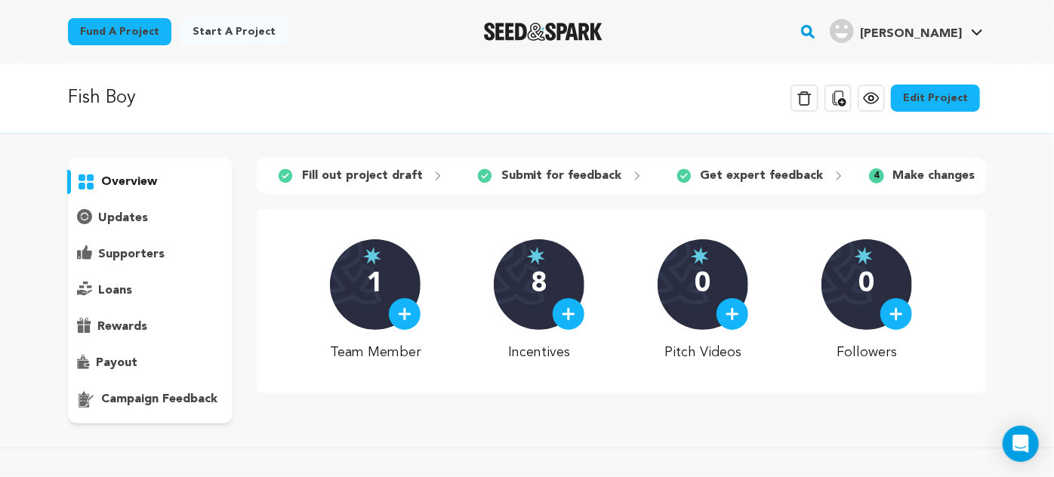
click at [943, 103] on link "Edit Project" at bounding box center [935, 98] width 89 height 27
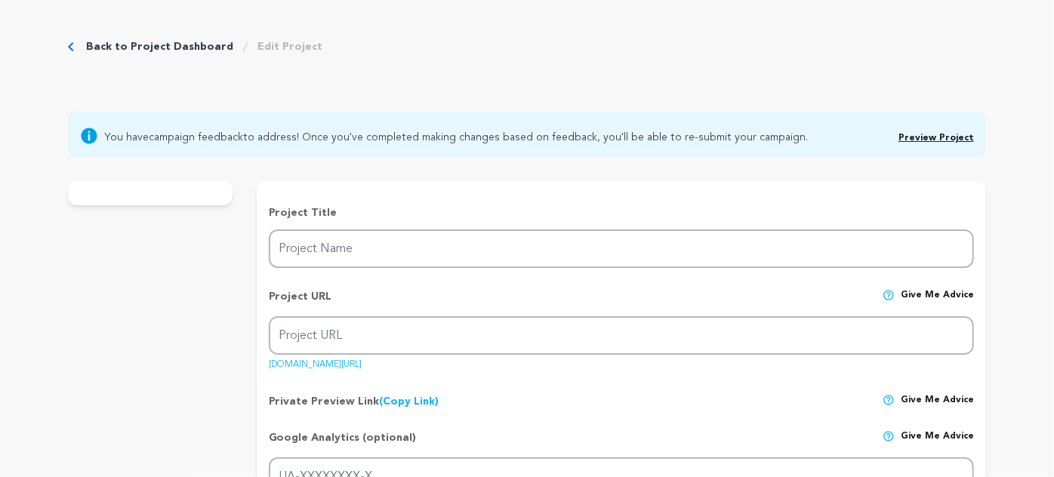
type input "Fish Boy"
type input "fishboyshortfilm"
type input "A woman answers her door to find a boy asking to borrow a bowl for his fish, in…"
type textarea "After many years as a producer helping others to tell their stories, a boy’s kn…"
type textarea "“We’re raising $8K [DATE] to make Fish Boy, inspired by a simple encounter that…"
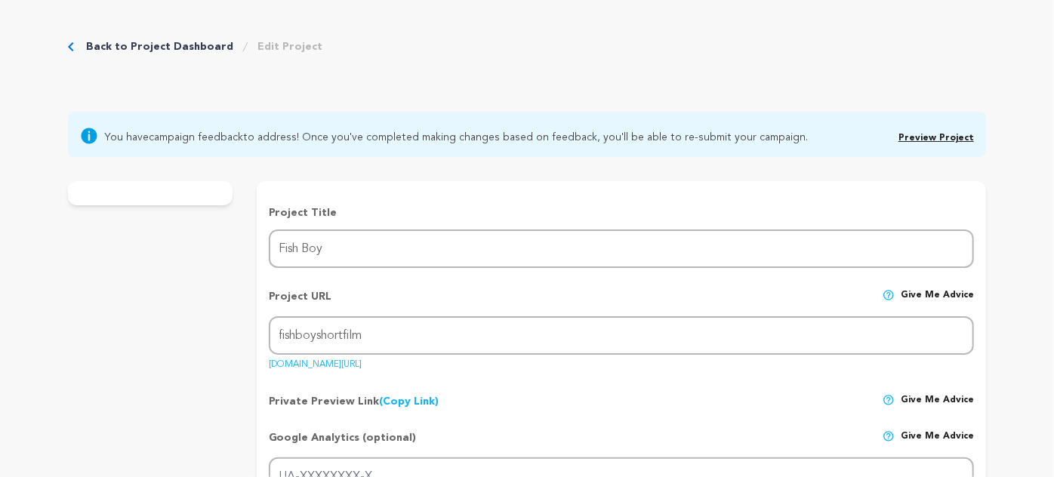
radio input "true"
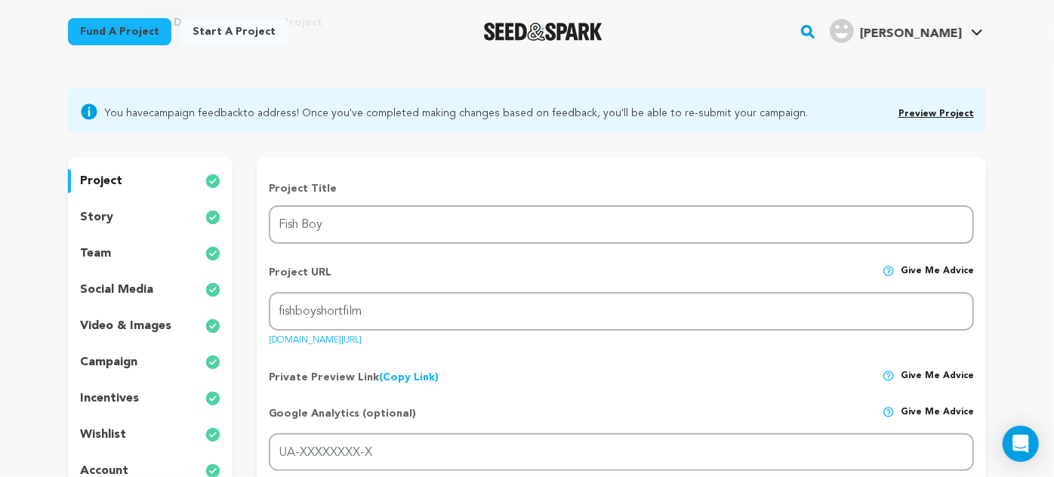
scroll to position [88, 0]
click at [89, 213] on p "story" at bounding box center [96, 217] width 33 height 18
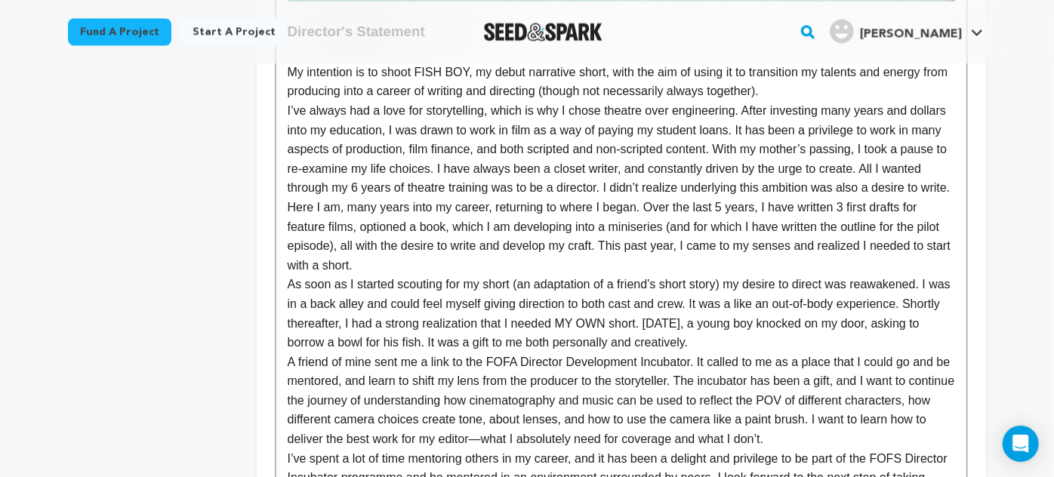
scroll to position [1604, 0]
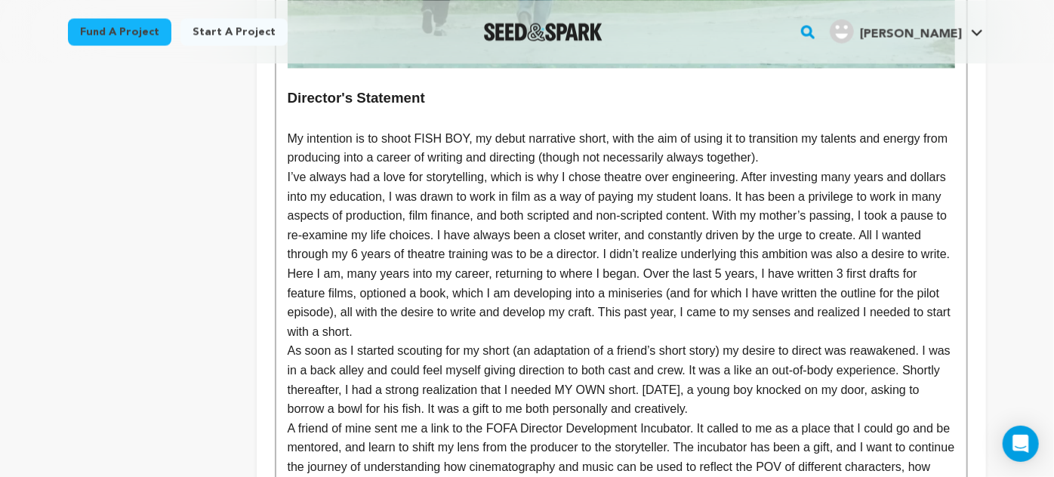
click at [314, 331] on p "Here I am, many years into my career, returning to where I began. Over the last…" at bounding box center [621, 302] width 667 height 77
click at [686, 270] on p "Here I am, many years into my career, returning to where I began. Over the last…" at bounding box center [621, 302] width 667 height 77
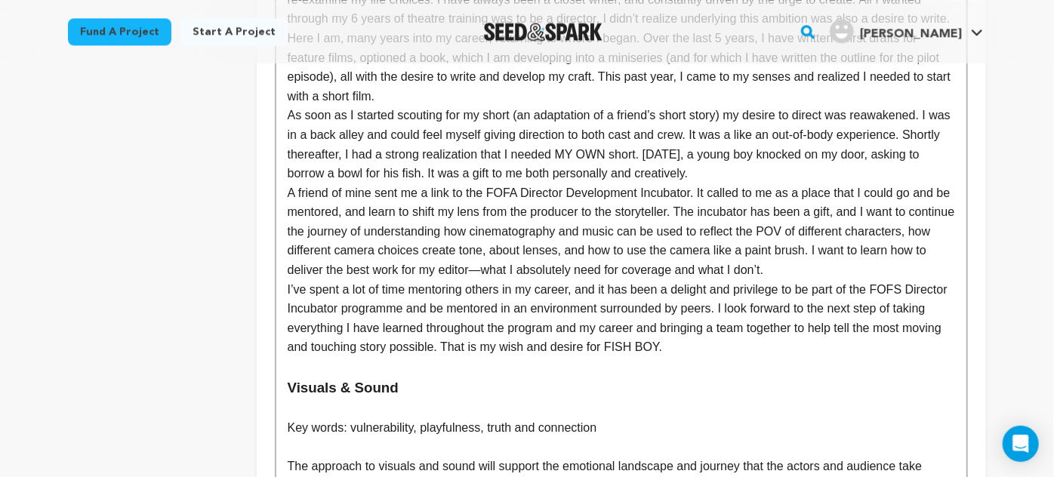
scroll to position [1841, 0]
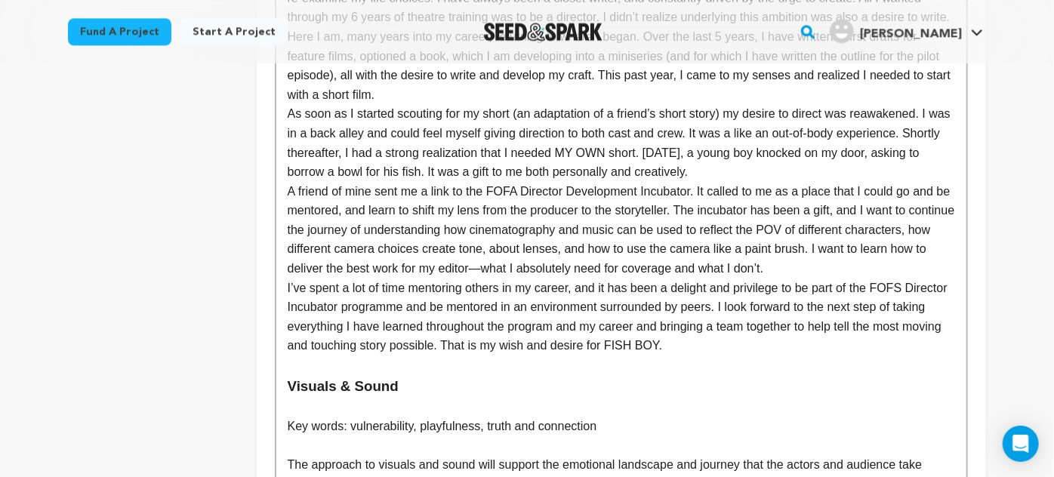
click at [337, 93] on p "Here I am, many years into my career, returning to where I began. Over the last…" at bounding box center [621, 65] width 667 height 77
click at [483, 110] on p "As soon as I started scouting for my short (an adaptation of a friend’s short s…" at bounding box center [621, 142] width 667 height 77
click at [516, 114] on p "As soon as I started scouting for the short (an adaptation of a friend’s short …" at bounding box center [621, 142] width 667 height 77
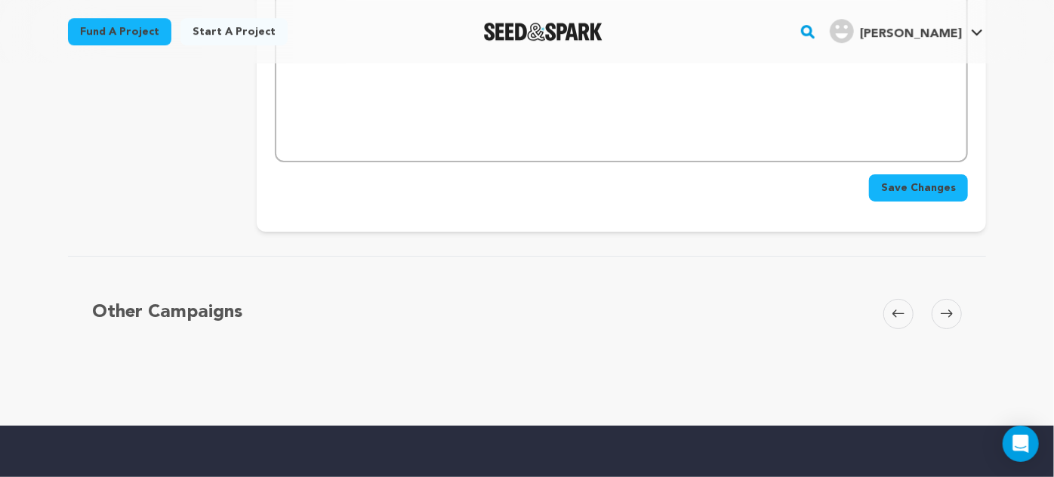
scroll to position [5347, 0]
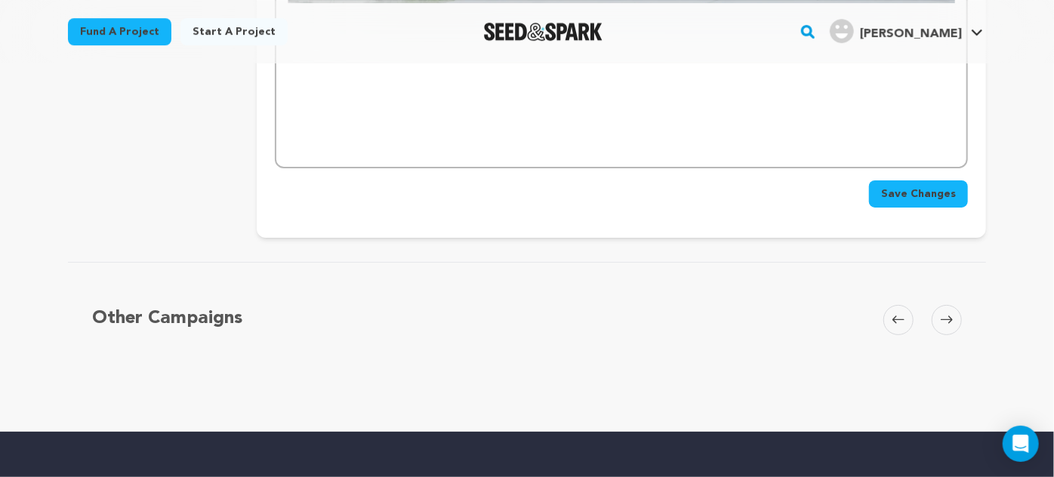
click at [946, 186] on span "Save Changes" at bounding box center [918, 193] width 75 height 15
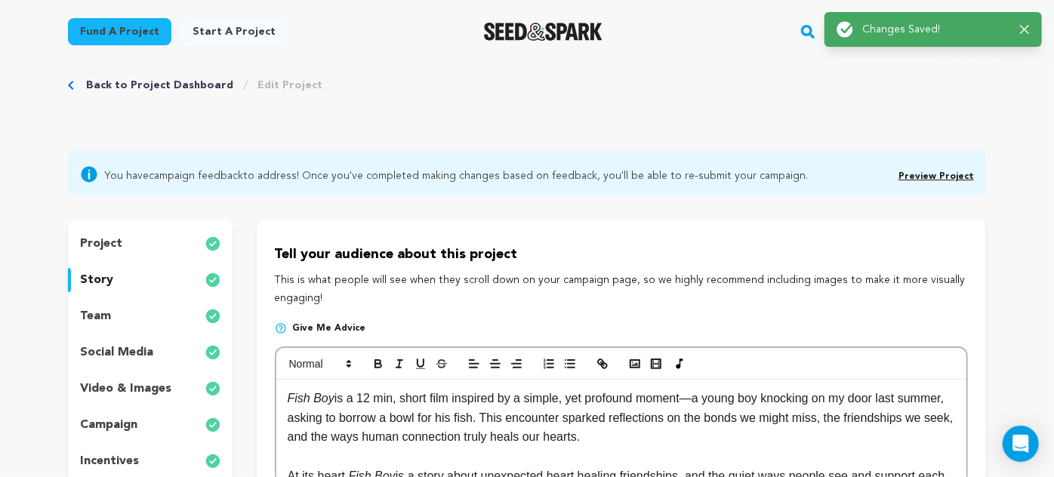
scroll to position [0, 0]
